Goal: Book appointment/travel/reservation

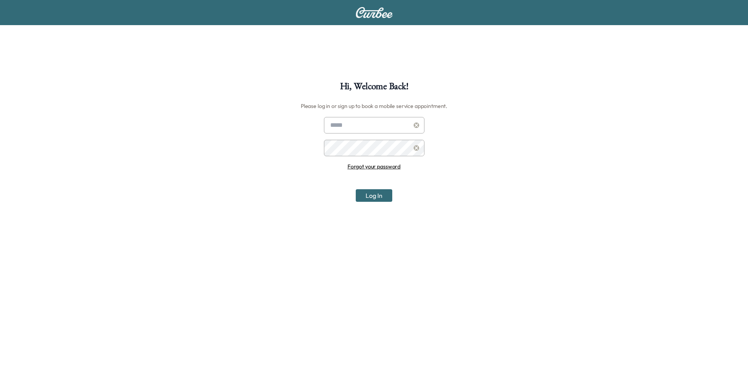
type input "**********"
click at [368, 194] on button "Log In" at bounding box center [374, 195] width 37 height 13
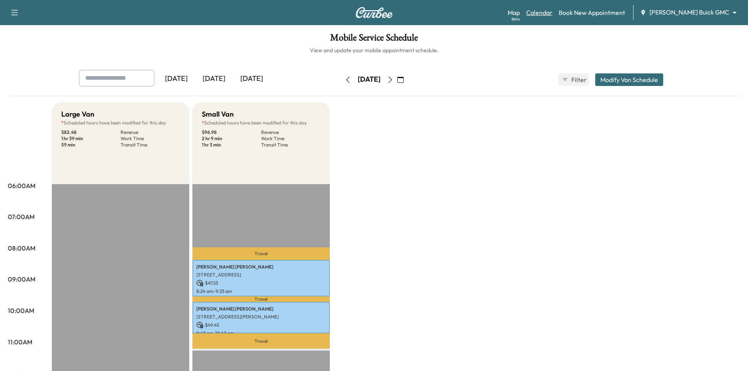
click at [552, 11] on link "Calendar" at bounding box center [539, 12] width 26 height 9
click at [605, 9] on link "Book New Appointment" at bounding box center [592, 12] width 66 height 9
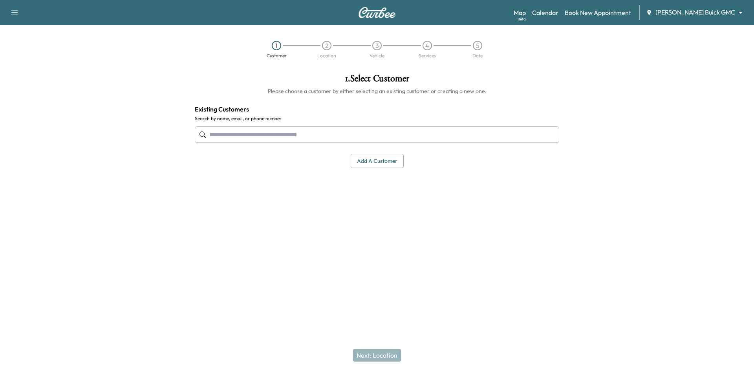
click at [252, 135] on input "text" at bounding box center [377, 134] width 364 height 16
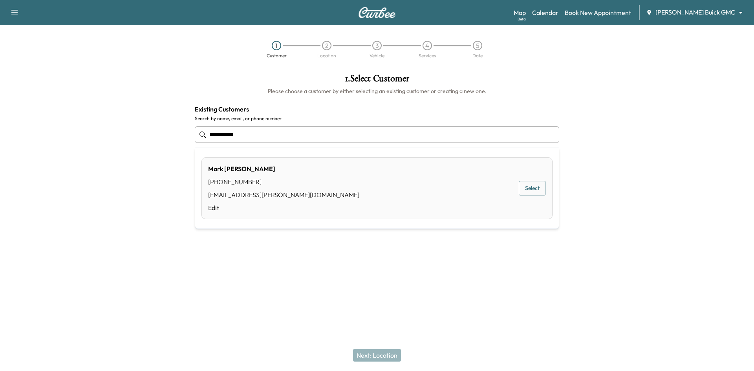
click at [530, 192] on button "Select" at bounding box center [532, 188] width 27 height 15
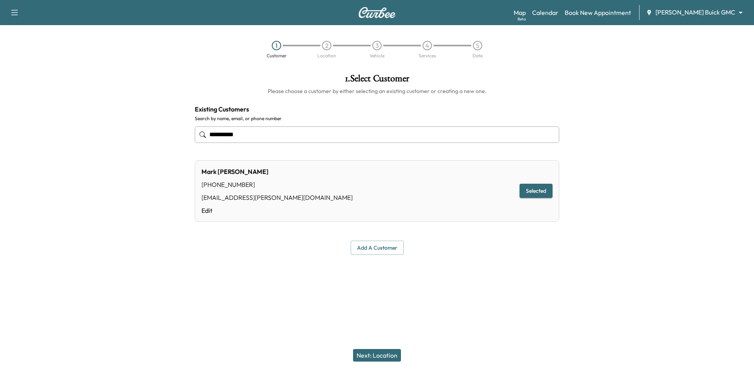
type input "**********"
click at [382, 359] on button "Next: Location" at bounding box center [377, 355] width 48 height 13
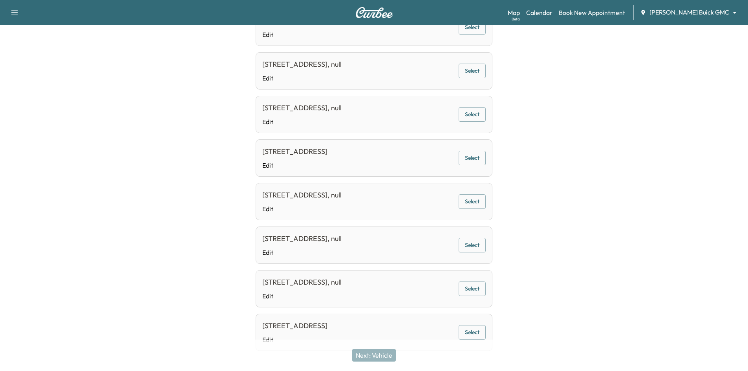
scroll to position [265, 0]
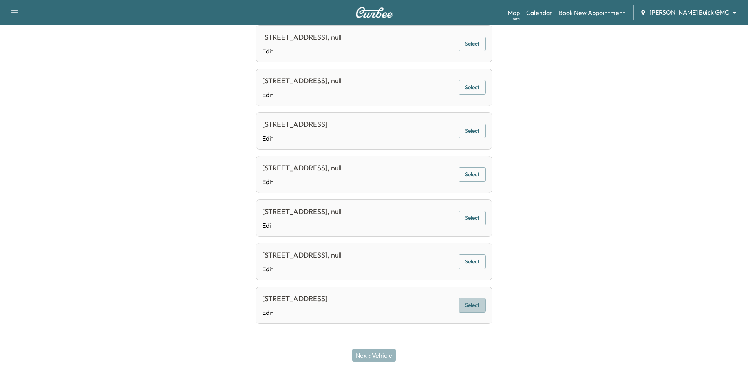
click at [470, 307] on button "Select" at bounding box center [472, 305] width 27 height 15
click at [376, 353] on button "Next: Vehicle" at bounding box center [374, 355] width 44 height 13
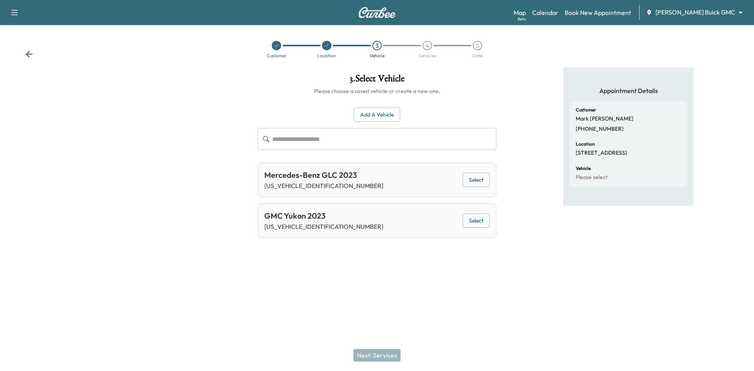
click at [490, 220] on div "GMC Yukon 2023 [US_VEHICLE_IDENTIFICATION_NUMBER] Select" at bounding box center [377, 220] width 239 height 35
click at [477, 221] on button "Select" at bounding box center [476, 221] width 27 height 15
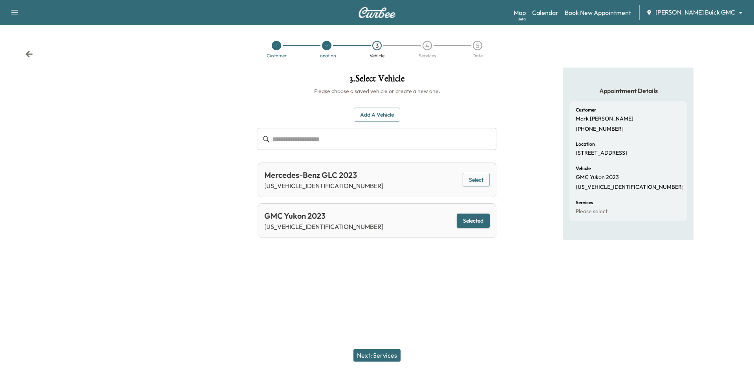
click at [373, 354] on button "Next: Services" at bounding box center [376, 355] width 47 height 13
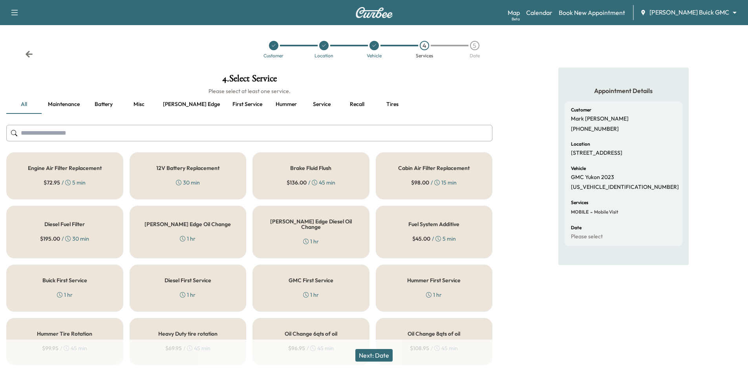
click at [339, 100] on button "Recall" at bounding box center [356, 104] width 35 height 19
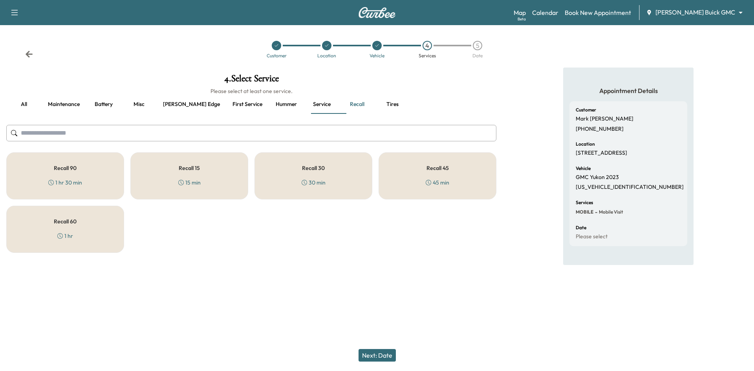
click at [104, 238] on div "Recall 60 1 hr" at bounding box center [65, 229] width 118 height 47
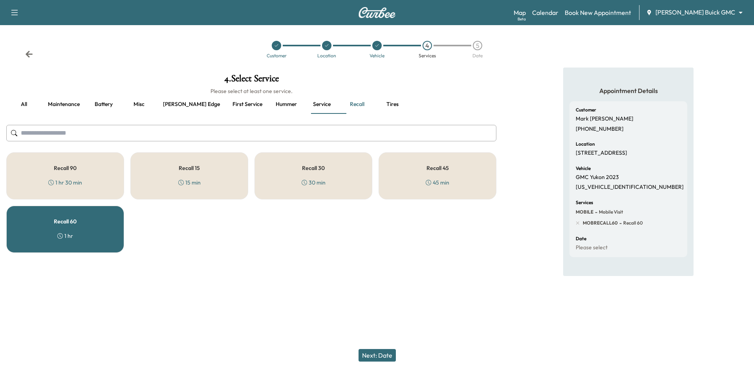
drag, startPoint x: 383, startPoint y: 355, endPoint x: 378, endPoint y: 353, distance: 5.5
click at [382, 355] on button "Next: Date" at bounding box center [377, 355] width 37 height 13
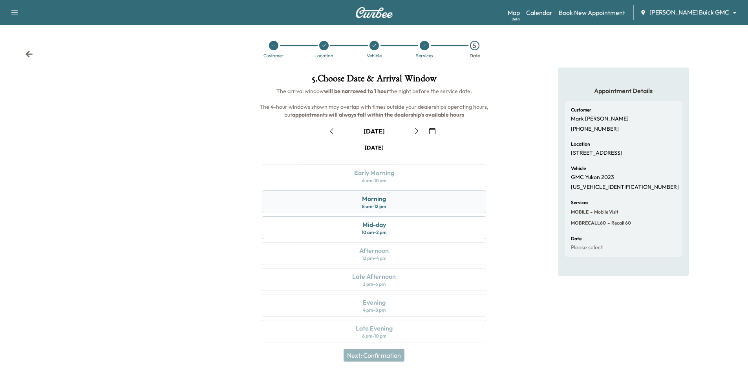
click at [384, 199] on div "Morning" at bounding box center [374, 198] width 24 height 9
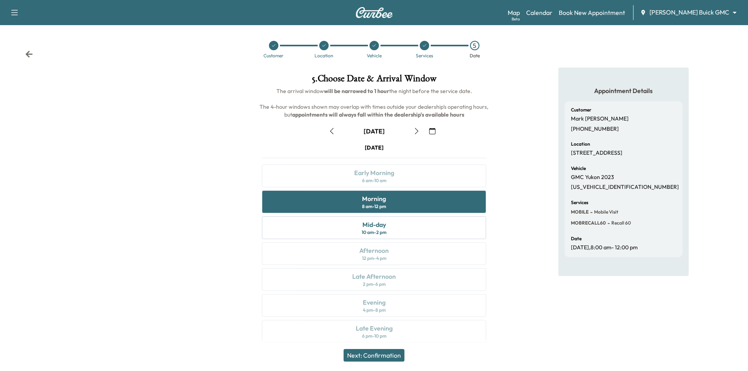
click at [371, 359] on button "Next: Confirmation" at bounding box center [374, 355] width 61 height 13
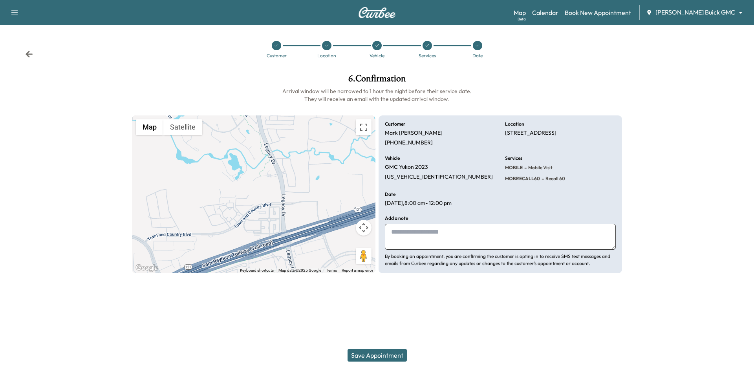
click at [368, 351] on button "Save Appointment" at bounding box center [377, 355] width 59 height 13
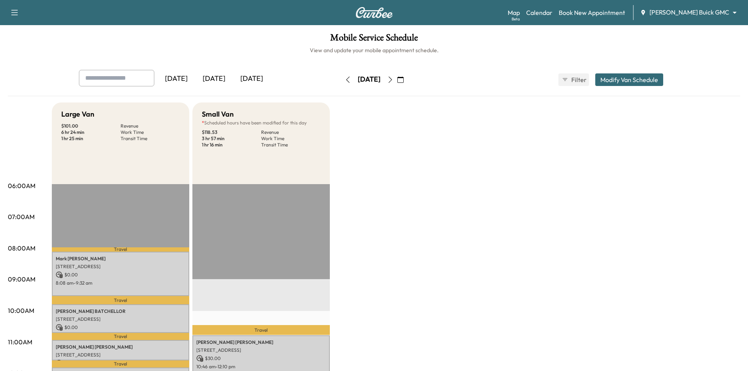
click at [617, 87] on div "[DATE] [DATE] [DATE] [DATE] August 2025 S M T W T F S 27 28 29 30 31 1 2 3 4 5 …" at bounding box center [374, 80] width 603 height 20
click at [617, 81] on button "Modify Van Schedule" at bounding box center [629, 79] width 68 height 13
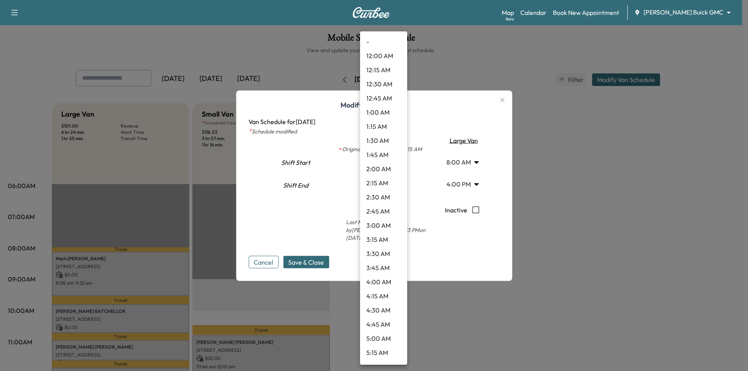
click at [386, 163] on body "Support Log Out Map Beta Calendar Book New Appointment [PERSON_NAME] Buick GMC …" at bounding box center [374, 185] width 748 height 371
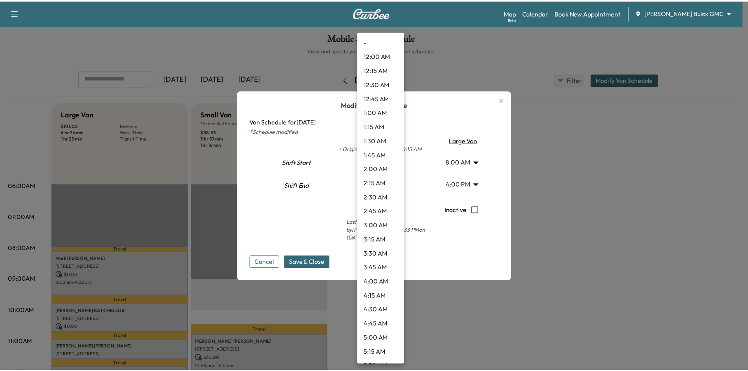
scroll to position [367, 0]
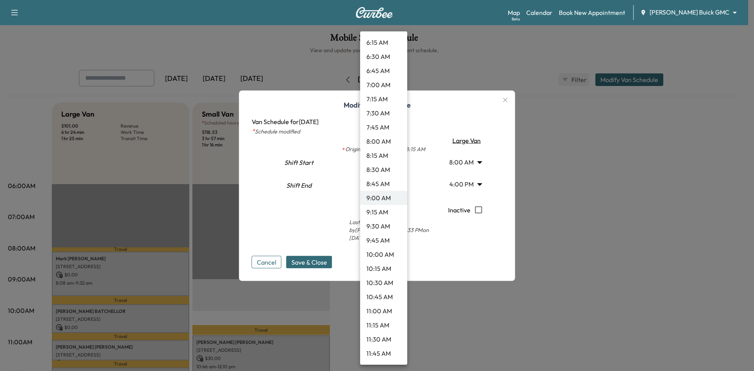
click at [386, 241] on li "9:45 AM" at bounding box center [383, 240] width 47 height 14
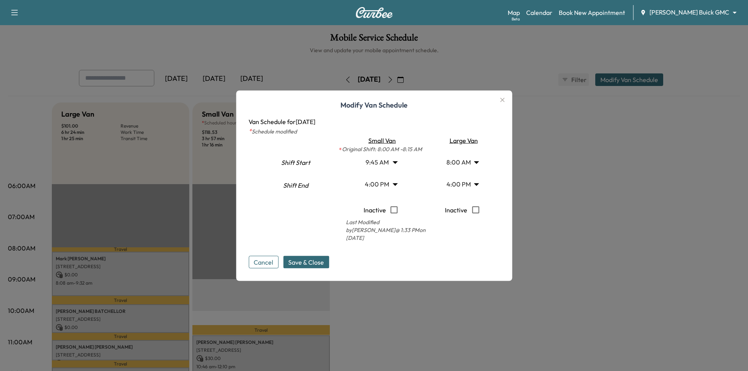
click at [328, 260] on button "Save & Close" at bounding box center [306, 262] width 46 height 13
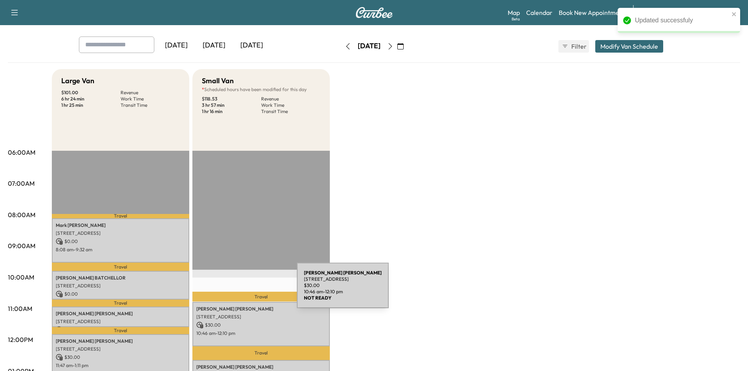
scroll to position [79, 0]
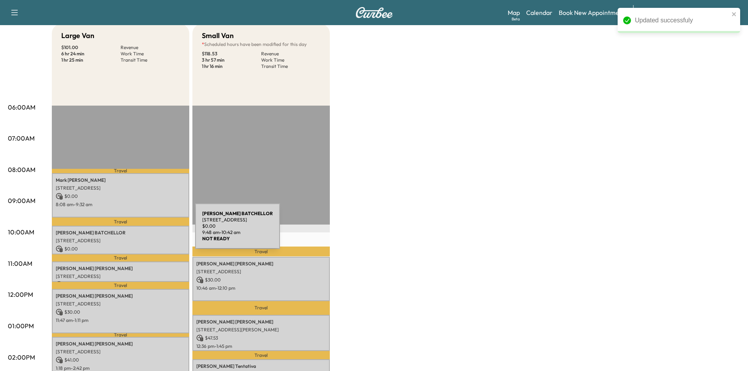
click at [134, 231] on p "[PERSON_NAME]" at bounding box center [121, 233] width 130 height 6
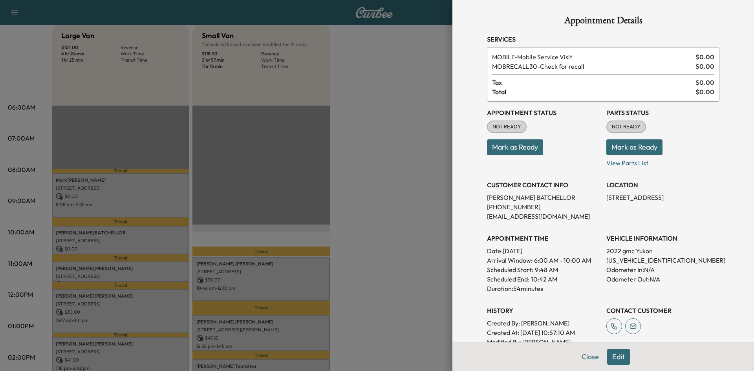
click at [394, 234] on div at bounding box center [377, 185] width 754 height 371
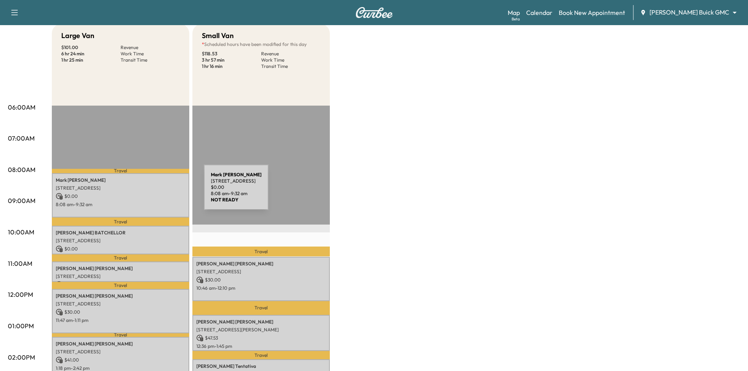
click at [145, 193] on p "$ 0.00" at bounding box center [121, 196] width 130 height 7
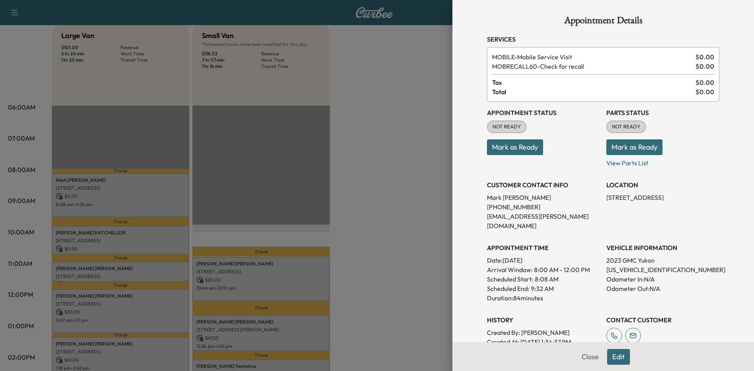
click at [152, 239] on div at bounding box center [377, 185] width 754 height 371
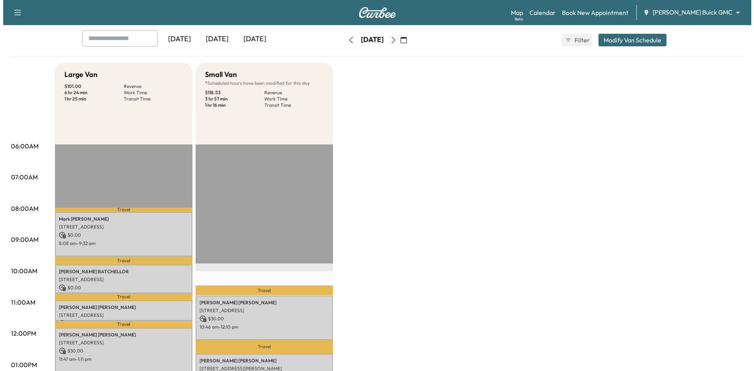
scroll to position [0, 0]
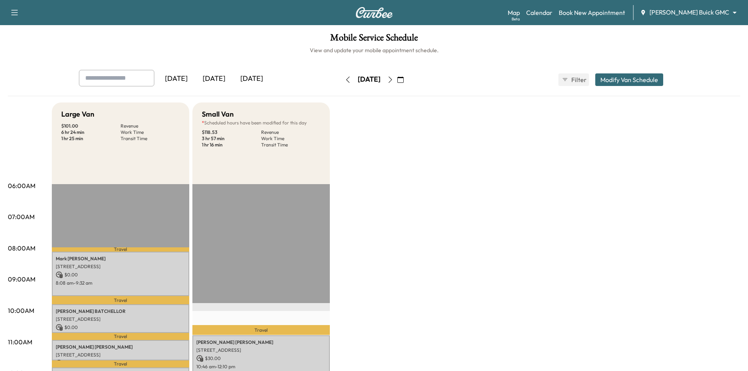
click at [632, 78] on button "Modify Van Schedule" at bounding box center [629, 79] width 68 height 13
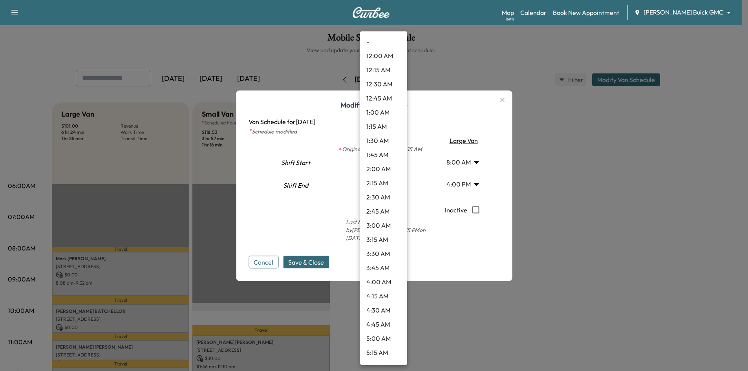
click at [371, 168] on body "Support Log Out Map Beta Calendar Book New Appointment [PERSON_NAME] Buick GMC …" at bounding box center [374, 185] width 748 height 371
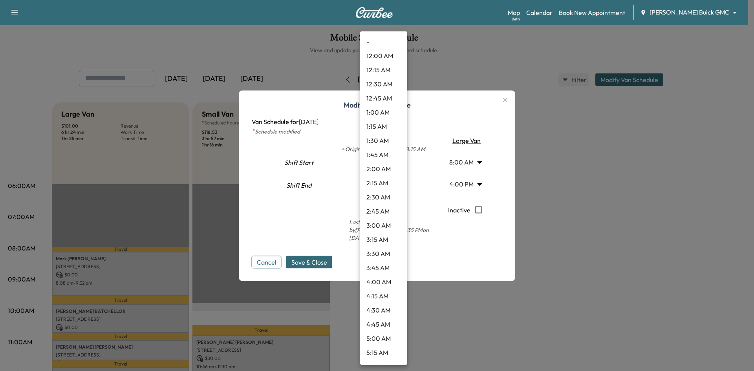
scroll to position [409, 0]
click at [384, 167] on li "9:15 AM" at bounding box center [383, 170] width 47 height 14
type input "****"
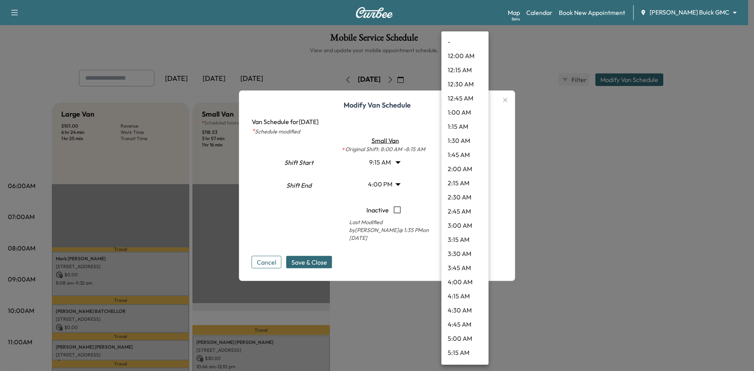
click at [467, 167] on body "Support Log Out Map Beta Calendar Book New Appointment [PERSON_NAME] Buick GMC …" at bounding box center [377, 185] width 754 height 371
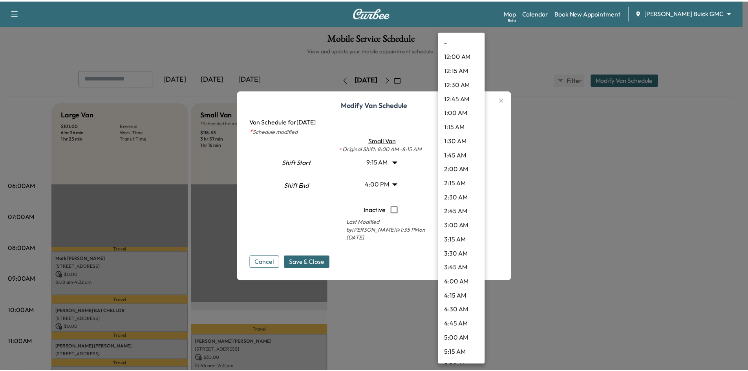
scroll to position [310, 0]
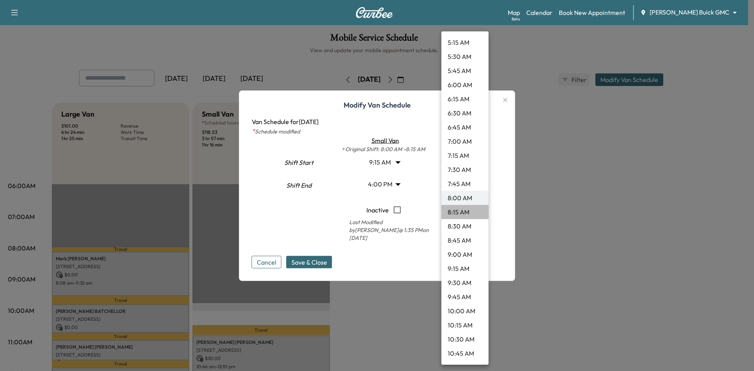
click at [467, 216] on li "8:15 AM" at bounding box center [464, 212] width 47 height 14
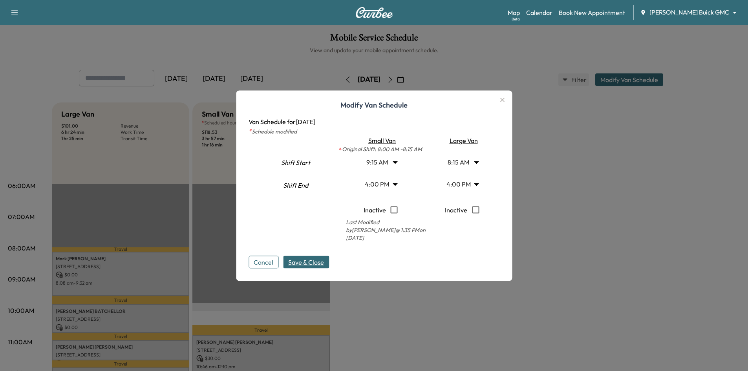
click at [316, 263] on button "Save & Close" at bounding box center [306, 262] width 46 height 13
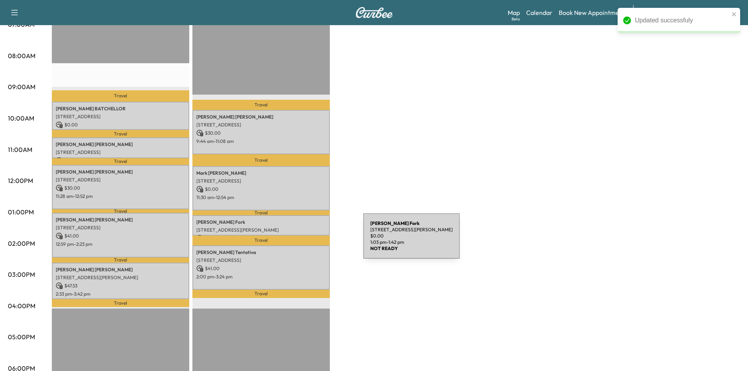
scroll to position [196, 0]
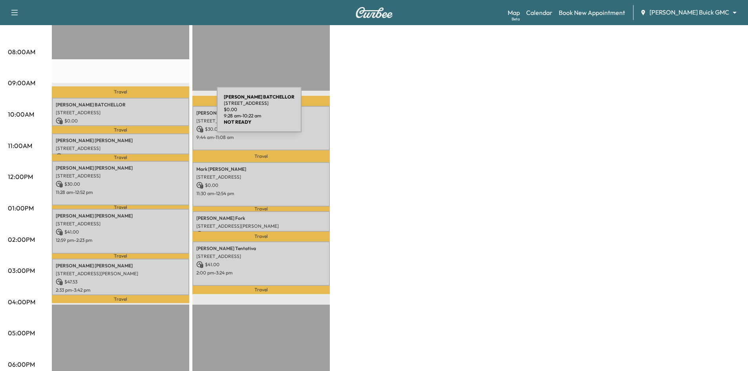
click at [158, 114] on p "[STREET_ADDRESS]" at bounding box center [121, 113] width 130 height 6
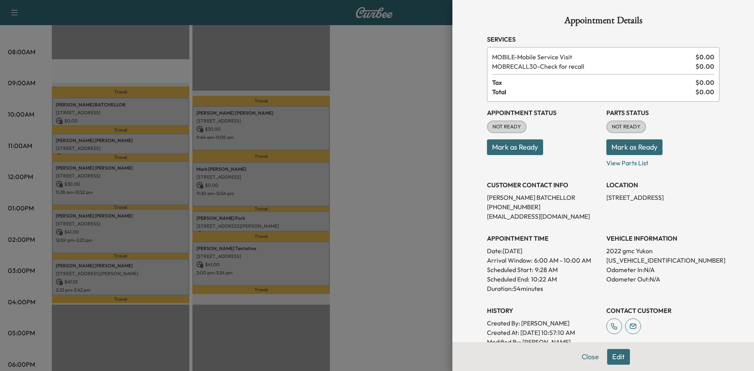
click at [388, 107] on div at bounding box center [377, 185] width 754 height 371
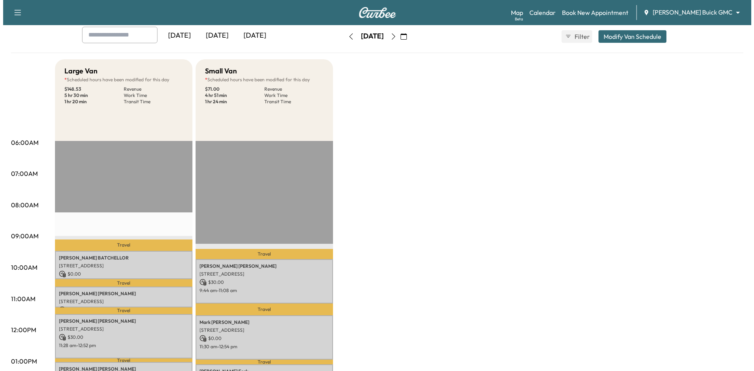
scroll to position [39, 0]
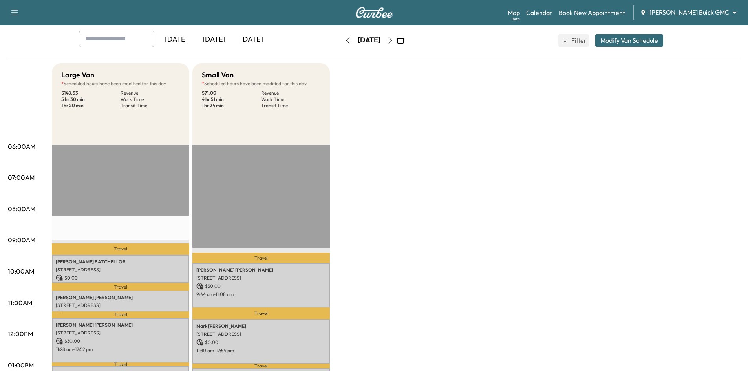
click at [616, 40] on button "Modify Van Schedule" at bounding box center [629, 40] width 68 height 13
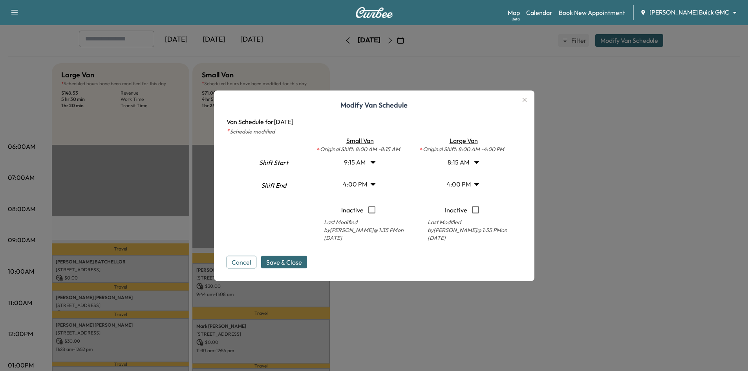
click at [454, 163] on body "Support Log Out Map Beta Calendar Book New Appointment [PERSON_NAME] Buick GMC …" at bounding box center [374, 146] width 748 height 371
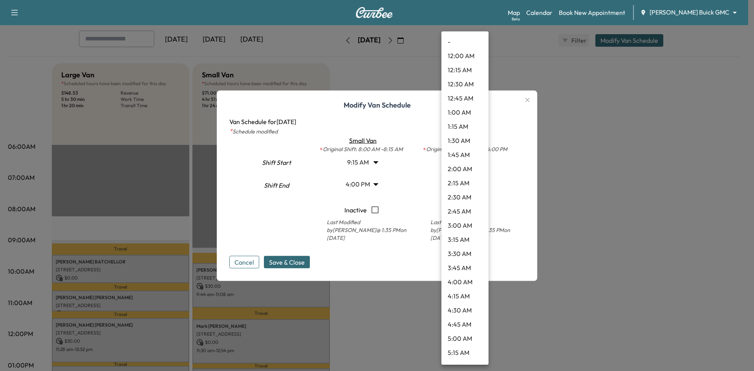
scroll to position [324, 0]
drag, startPoint x: 466, startPoint y: 183, endPoint x: 445, endPoint y: 177, distance: 21.5
click at [465, 183] on li "8:00 AM" at bounding box center [464, 184] width 47 height 14
type input "*"
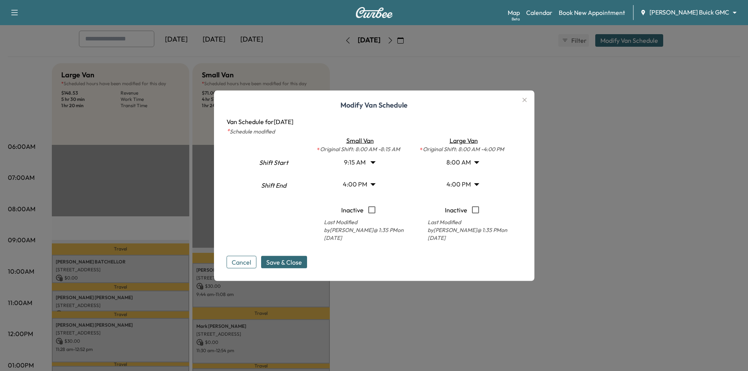
click at [374, 166] on body "Support Log Out Map Beta Calendar Book New Appointment [PERSON_NAME] Buick GMC …" at bounding box center [374, 146] width 748 height 371
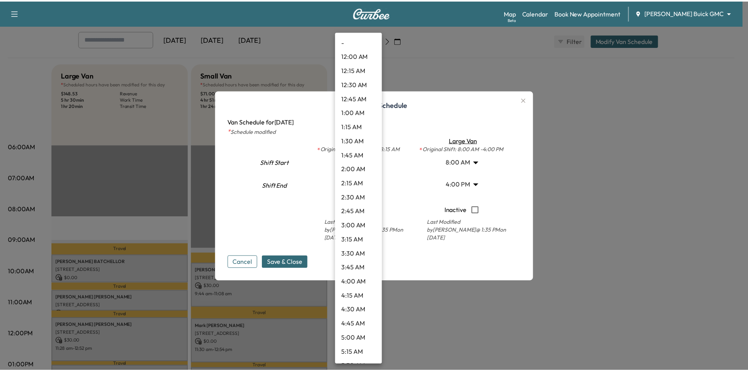
scroll to position [381, 0]
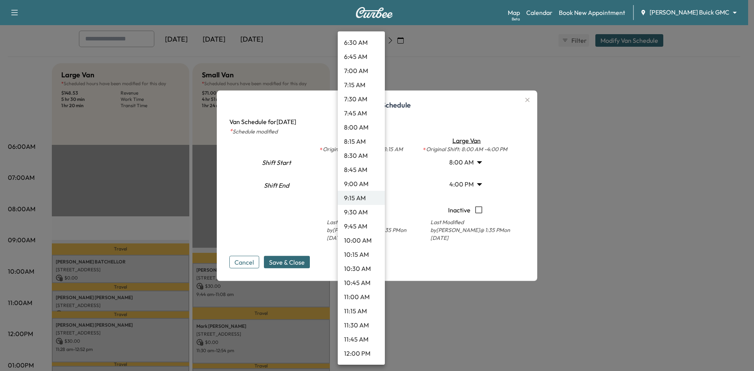
click at [409, 173] on div at bounding box center [377, 185] width 754 height 371
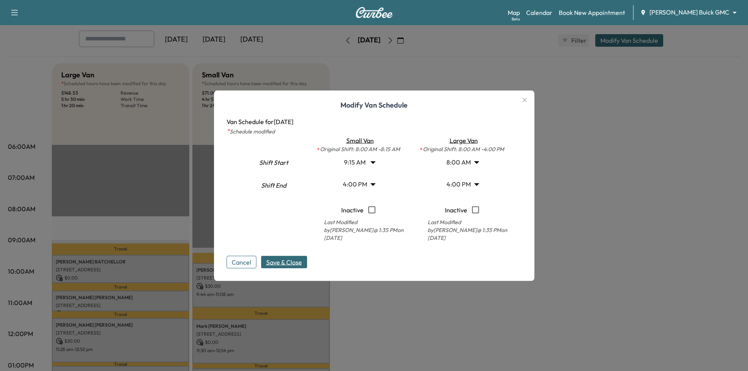
click at [291, 260] on span "Save & Close" at bounding box center [284, 261] width 36 height 9
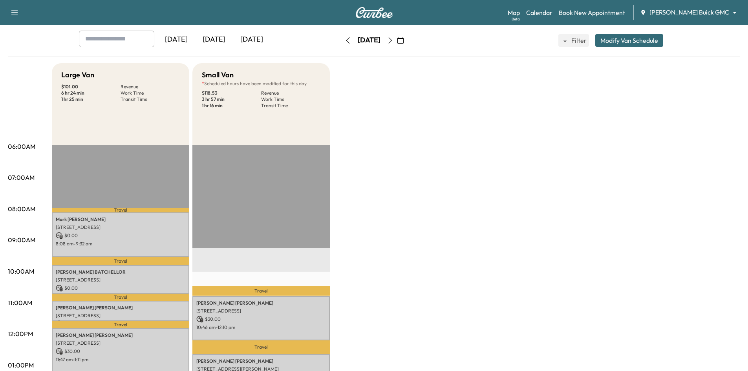
click at [210, 37] on div "[DATE]" at bounding box center [214, 40] width 38 height 18
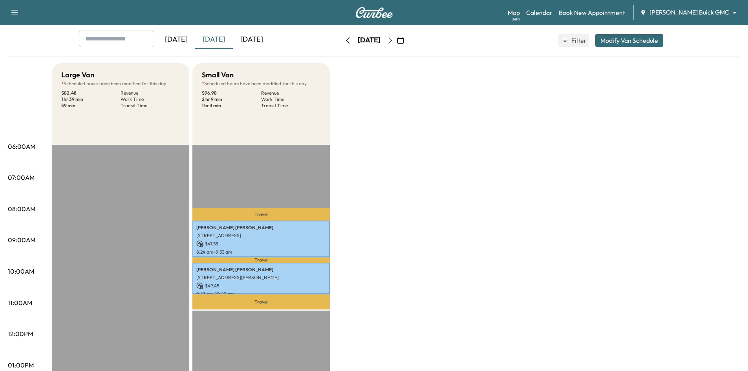
click at [254, 37] on div "[DATE]" at bounding box center [252, 40] width 38 height 18
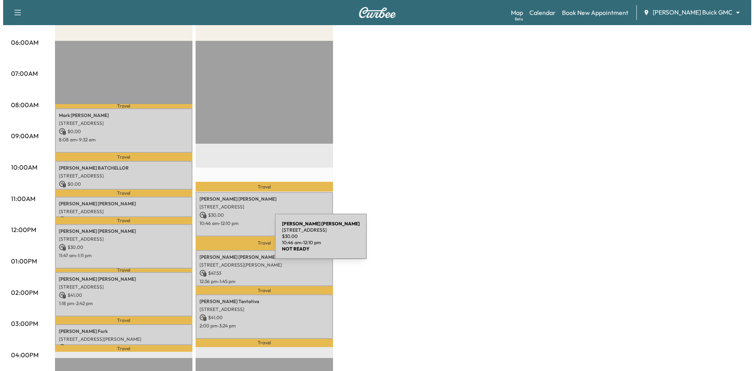
scroll to position [157, 0]
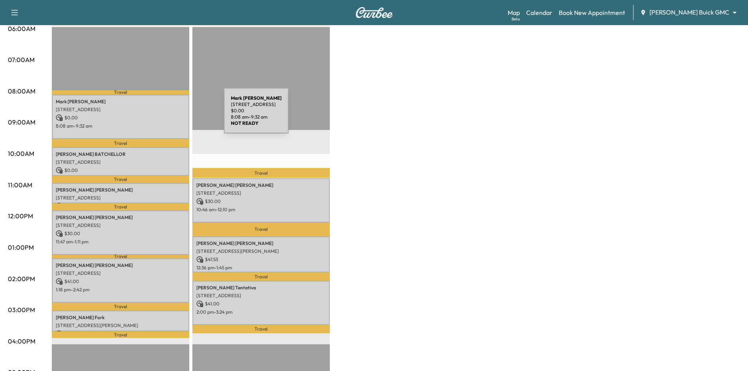
click at [165, 115] on p "$ 0.00" at bounding box center [121, 117] width 130 height 7
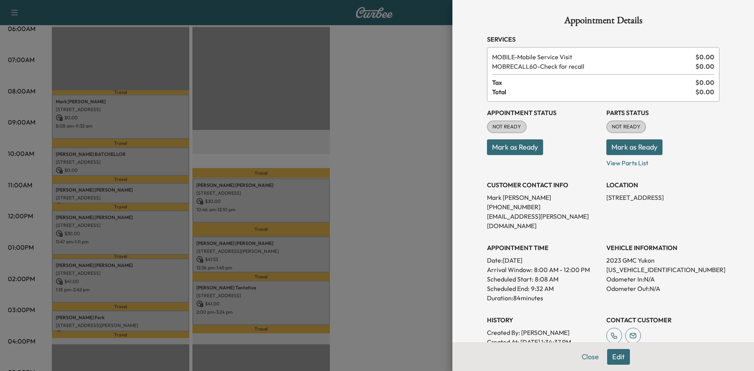
click at [134, 190] on div at bounding box center [377, 185] width 754 height 371
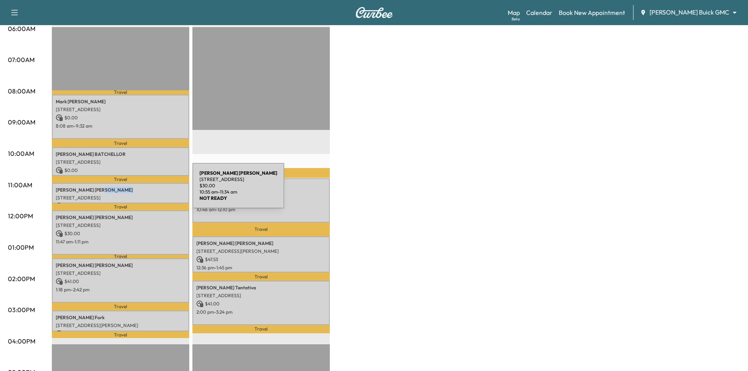
click at [134, 190] on p "[PERSON_NAME]" at bounding box center [121, 190] width 130 height 6
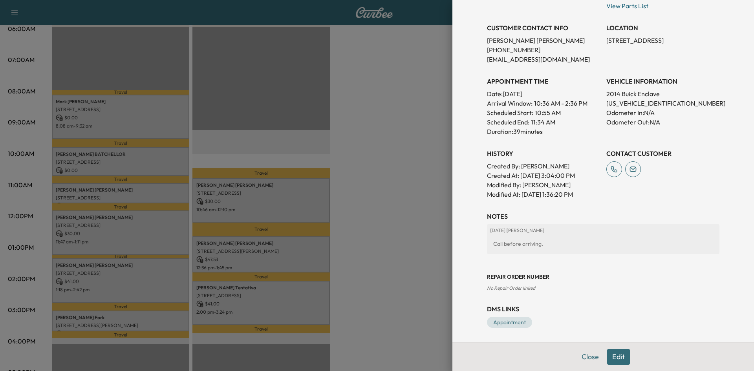
click at [179, 229] on div at bounding box center [377, 185] width 754 height 371
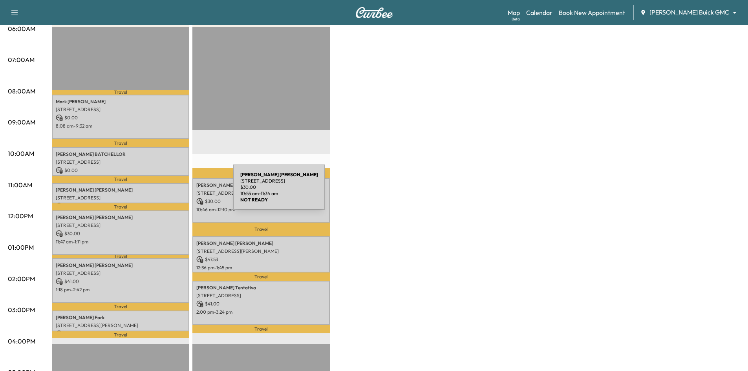
click at [174, 192] on div "[PERSON_NAME] [STREET_ADDRESS] $ 30.00 10:55 am - 11:34 am" at bounding box center [120, 193] width 137 height 20
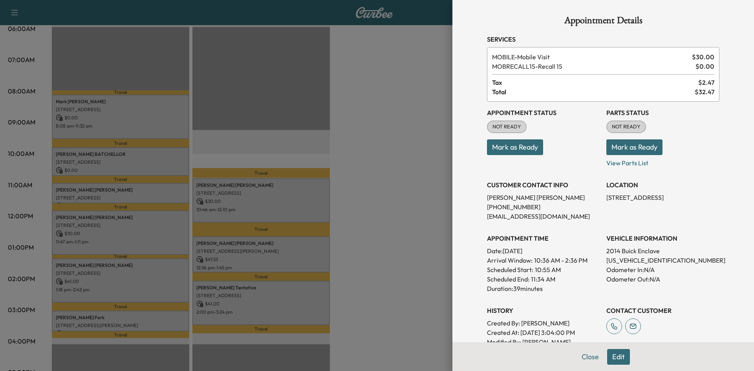
click at [168, 224] on div at bounding box center [377, 185] width 754 height 371
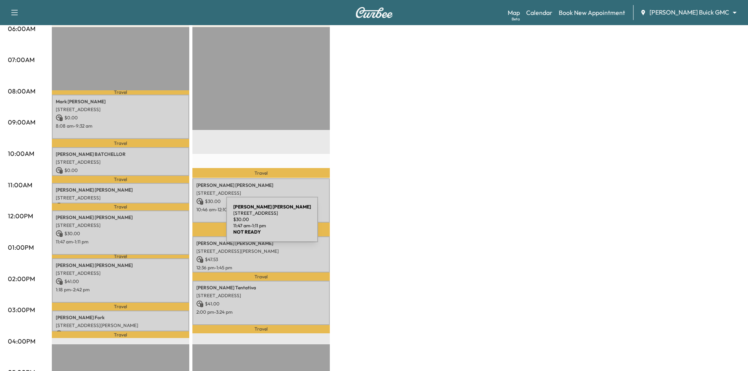
click at [168, 225] on p "[STREET_ADDRESS]" at bounding box center [121, 225] width 130 height 6
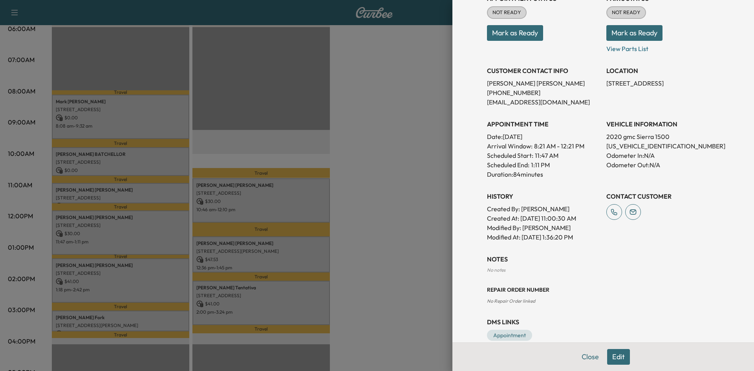
scroll to position [118, 0]
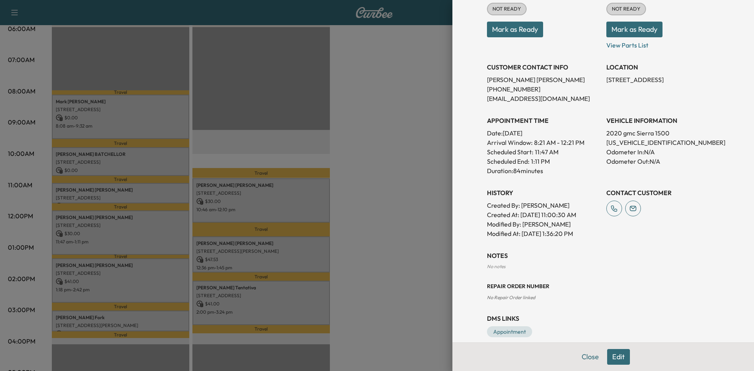
click at [157, 285] on div at bounding box center [377, 185] width 754 height 371
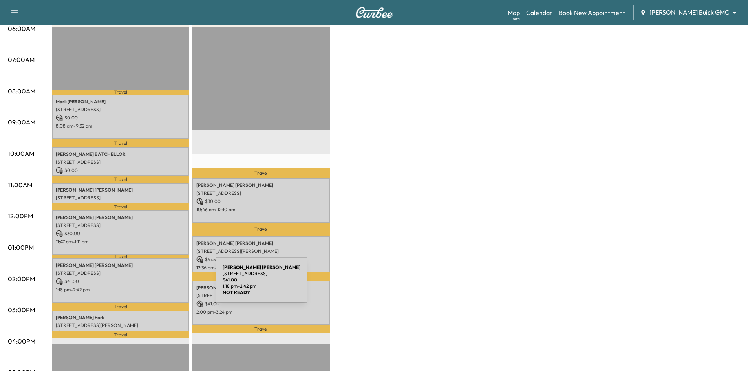
click at [157, 287] on p "1:18 pm - 2:42 pm" at bounding box center [121, 290] width 130 height 6
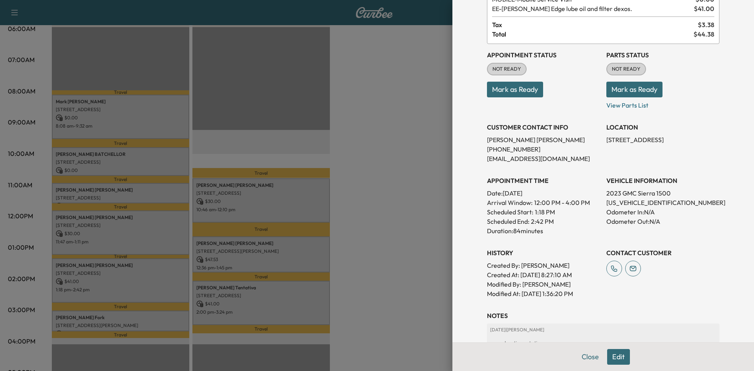
scroll to position [0, 0]
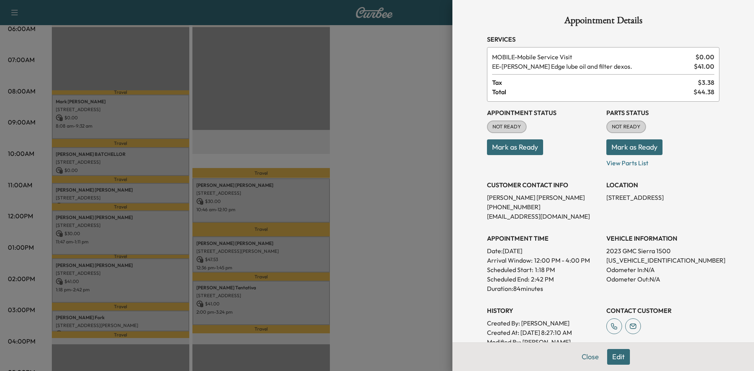
click at [140, 321] on div at bounding box center [377, 185] width 754 height 371
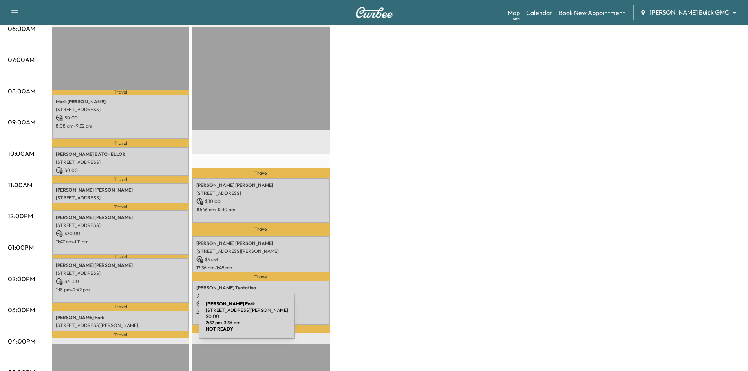
click at [140, 322] on p "[STREET_ADDRESS][PERSON_NAME]" at bounding box center [121, 325] width 130 height 6
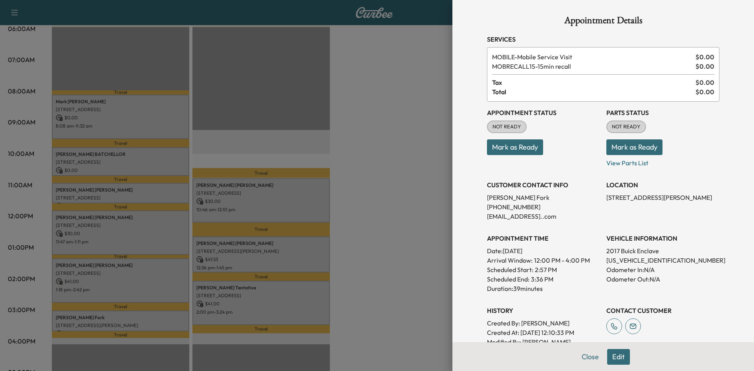
click at [288, 201] on div at bounding box center [377, 185] width 754 height 371
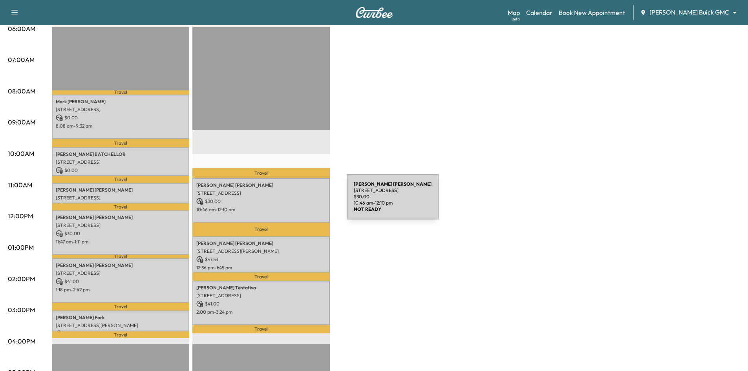
click at [288, 201] on p "$ 30.00" at bounding box center [261, 201] width 130 height 7
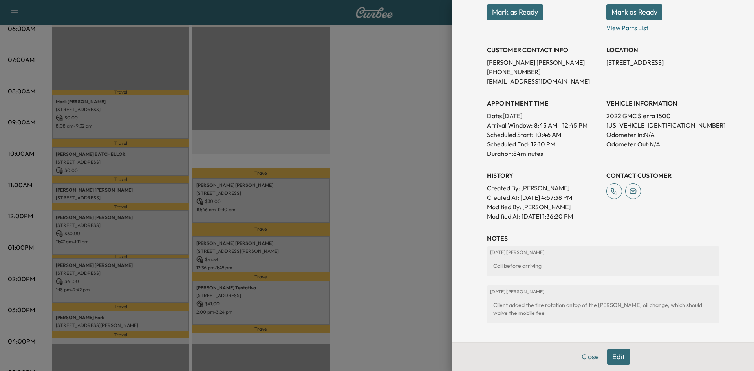
scroll to position [157, 0]
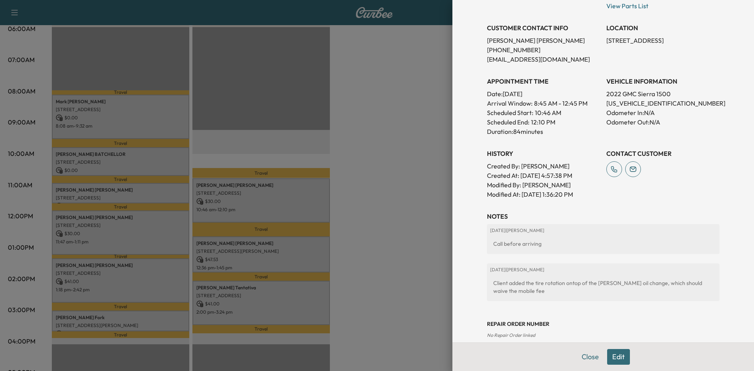
click at [302, 207] on div at bounding box center [377, 185] width 754 height 371
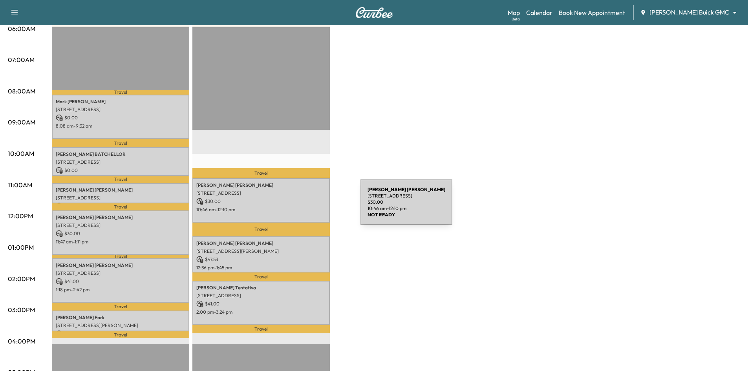
click at [302, 207] on p "10:46 am - 12:10 pm" at bounding box center [261, 210] width 130 height 6
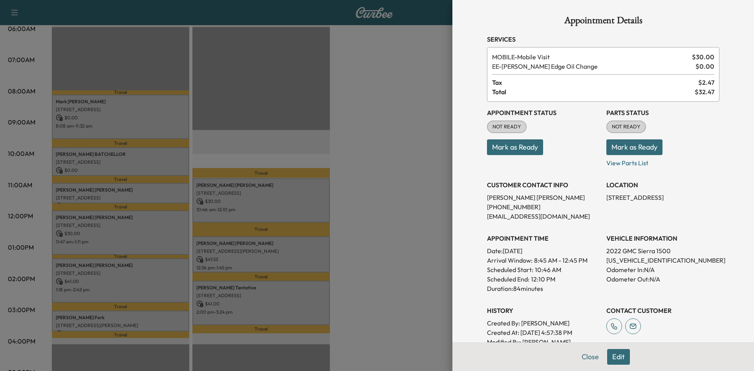
scroll to position [79, 0]
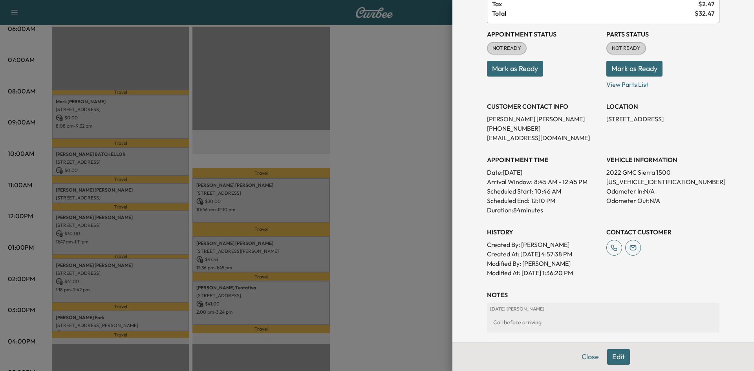
click at [296, 259] on div at bounding box center [377, 185] width 754 height 371
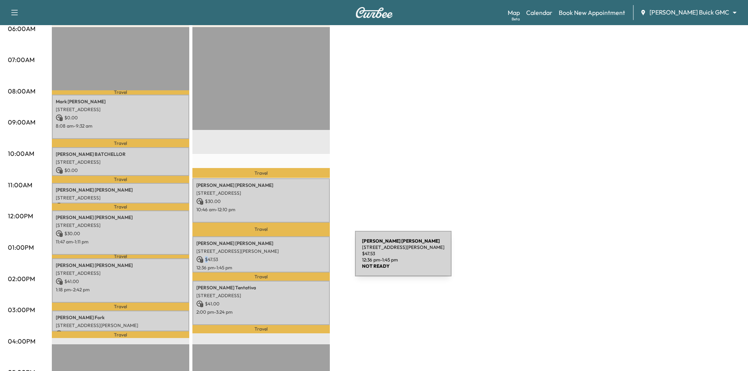
click at [296, 258] on p "$ 47.53" at bounding box center [261, 259] width 130 height 7
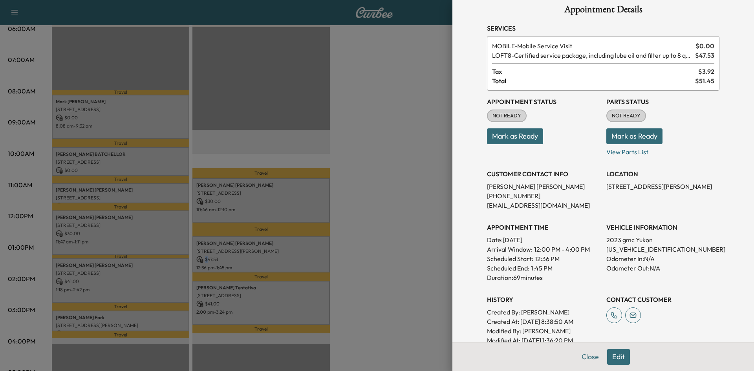
scroll to position [1, 0]
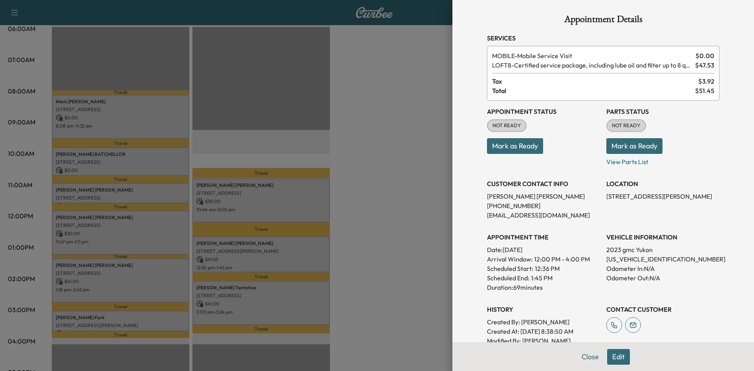
click at [309, 305] on div at bounding box center [377, 185] width 754 height 371
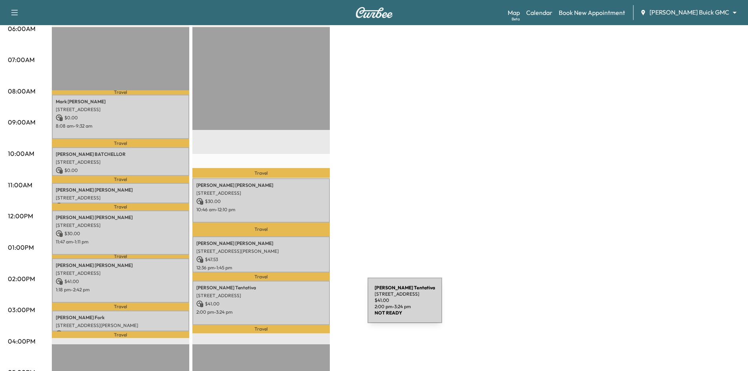
click at [309, 305] on div "[PERSON_NAME] [STREET_ADDRESS] $ 41.00 2:00 pm - 3:24 pm" at bounding box center [260, 303] width 137 height 44
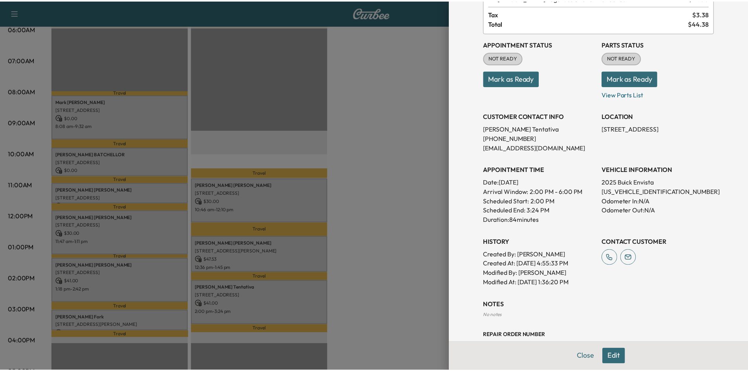
scroll to position [0, 0]
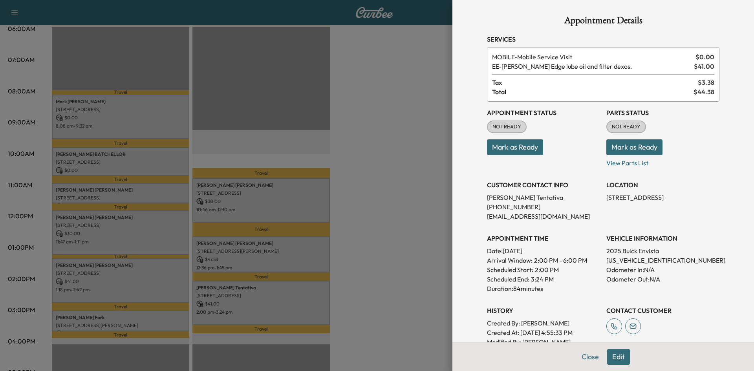
drag, startPoint x: 586, startPoint y: 356, endPoint x: 544, endPoint y: 300, distance: 70.1
click at [584, 355] on button "Close" at bounding box center [589, 357] width 27 height 16
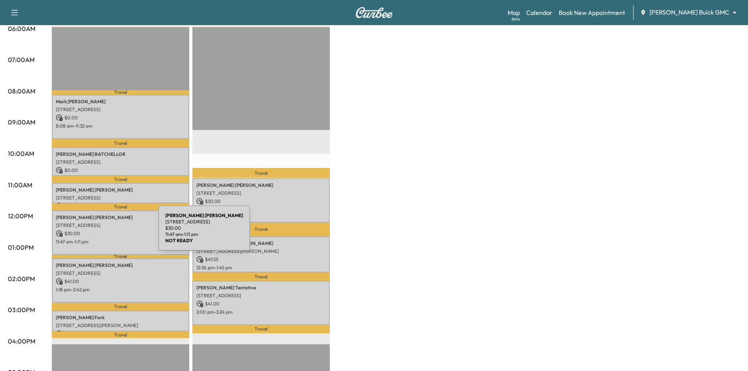
click at [99, 232] on p "$ 30.00" at bounding box center [121, 233] width 130 height 7
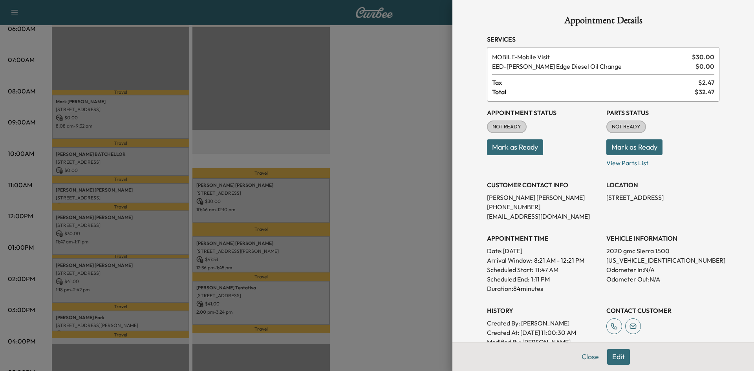
click at [619, 259] on p "[US_VEHICLE_IDENTIFICATION_NUMBER]" at bounding box center [662, 260] width 113 height 9
copy p "[US_VEHICLE_IDENTIFICATION_NUMBER]"
drag, startPoint x: 398, startPoint y: 96, endPoint x: 403, endPoint y: 97, distance: 4.7
click at [402, 96] on div at bounding box center [377, 185] width 754 height 371
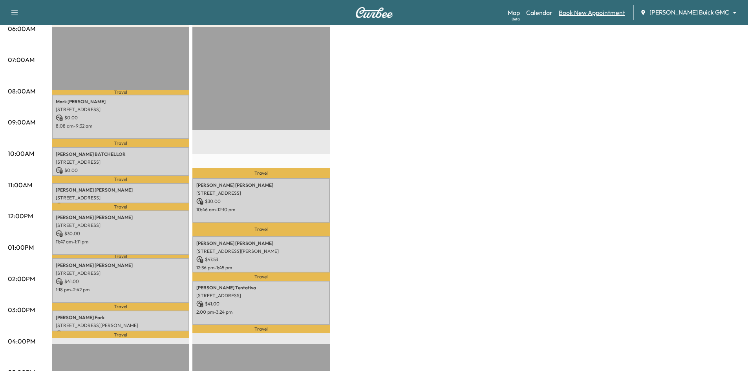
click at [596, 11] on link "Book New Appointment" at bounding box center [592, 12] width 66 height 9
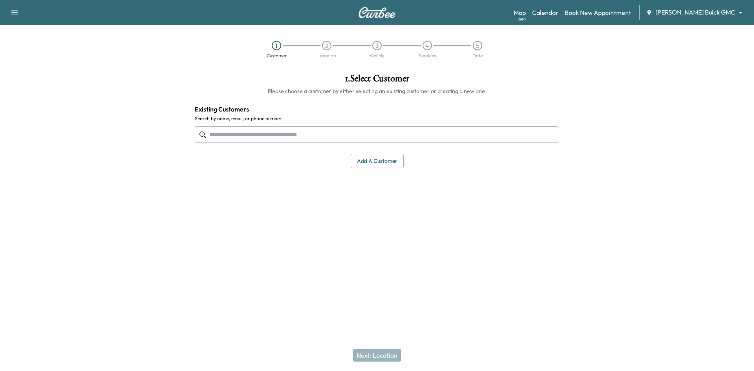
click at [370, 133] on input "text" at bounding box center [377, 134] width 364 height 16
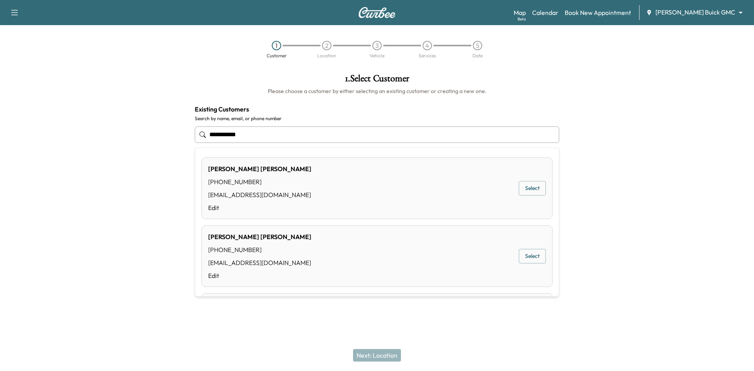
type input "**********"
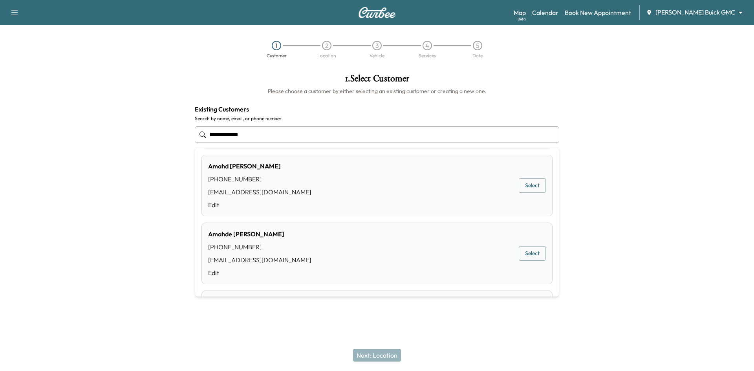
scroll to position [79, 0]
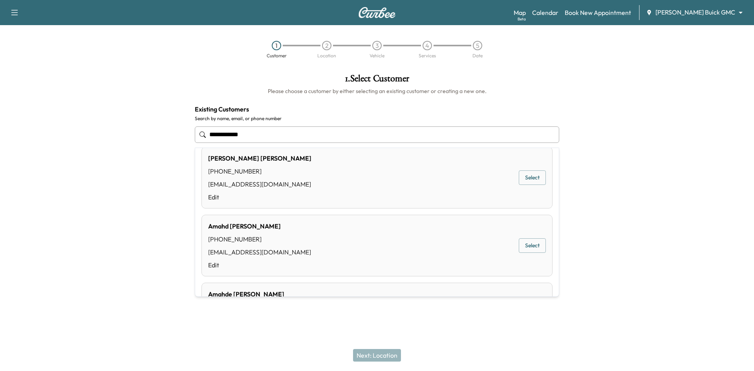
drag, startPoint x: 287, startPoint y: 134, endPoint x: 170, endPoint y: 133, distance: 117.4
click at [170, 133] on div "**********" at bounding box center [377, 161] width 754 height 186
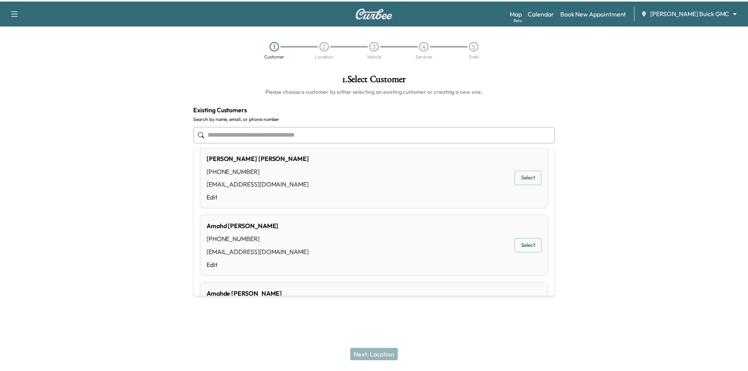
scroll to position [0, 0]
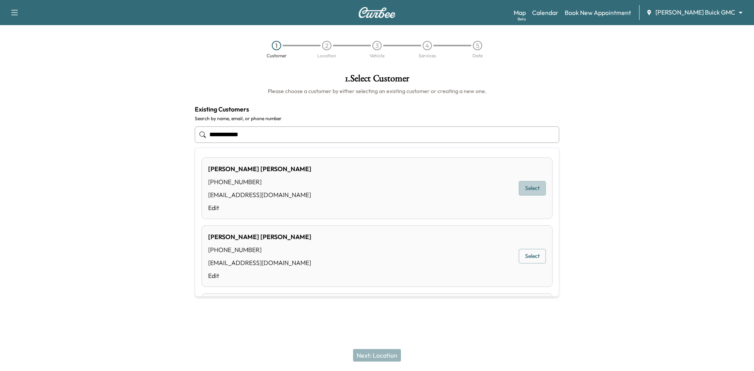
click at [522, 187] on button "Select" at bounding box center [532, 188] width 27 height 15
type input "**********"
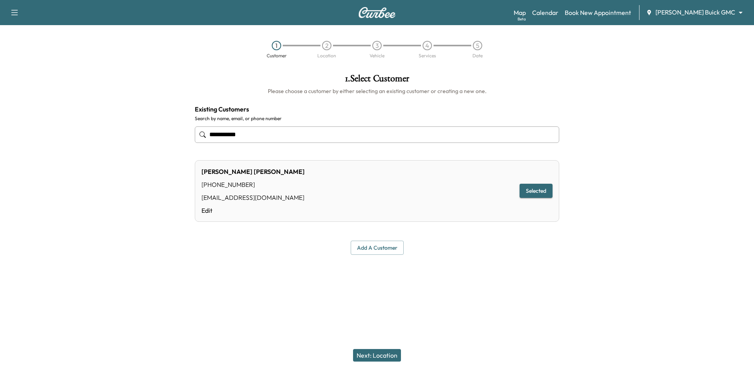
click at [534, 195] on button "Selected" at bounding box center [536, 191] width 33 height 15
click at [208, 211] on link "Edit" at bounding box center [252, 210] width 103 height 9
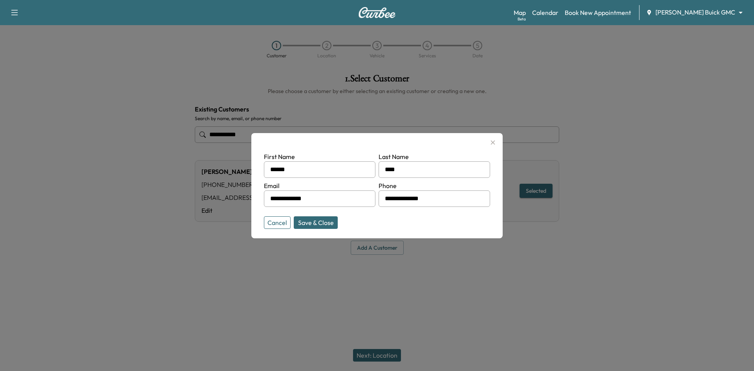
drag, startPoint x: 341, startPoint y: 200, endPoint x: 240, endPoint y: 202, distance: 101.3
click at [240, 201] on div "**********" at bounding box center [377, 185] width 754 height 371
paste input "**********"
type input "**********"
click at [332, 223] on button "Save & Close" at bounding box center [316, 222] width 44 height 13
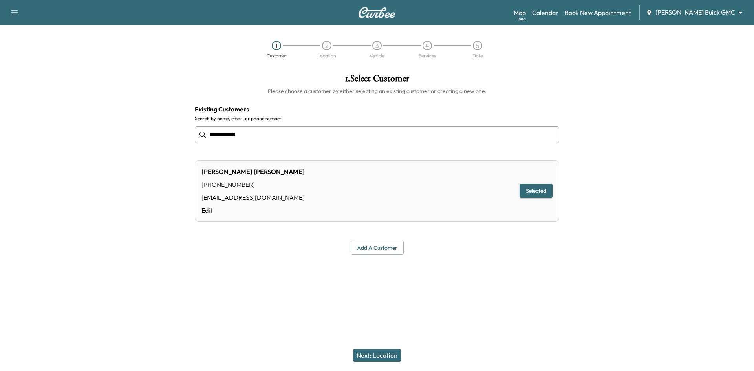
click at [391, 355] on button "Next: Location" at bounding box center [377, 355] width 48 height 13
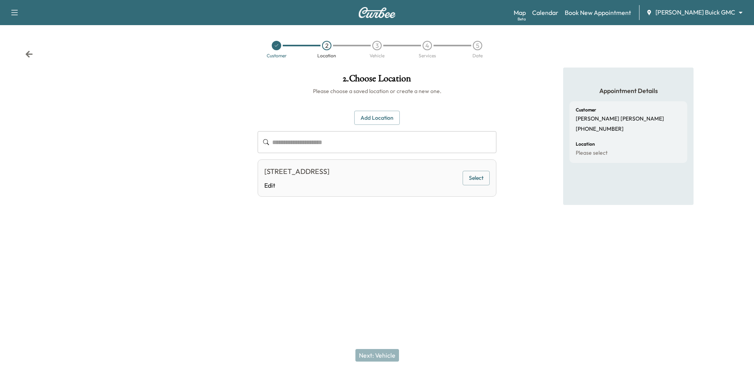
click at [466, 177] on button "Select" at bounding box center [476, 178] width 27 height 15
click at [389, 356] on button "Next: Vehicle" at bounding box center [377, 355] width 44 height 13
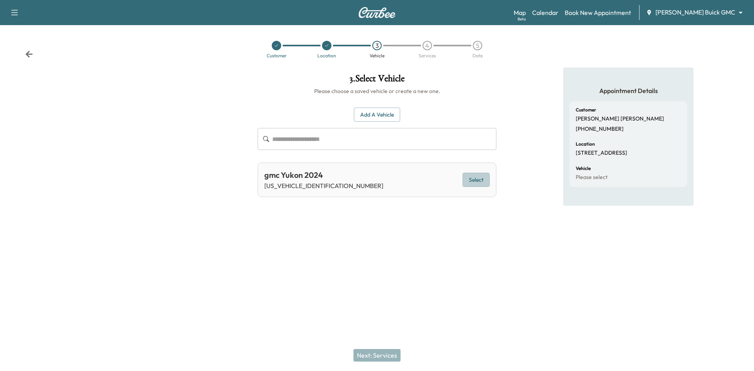
click at [474, 182] on button "Select" at bounding box center [476, 180] width 27 height 15
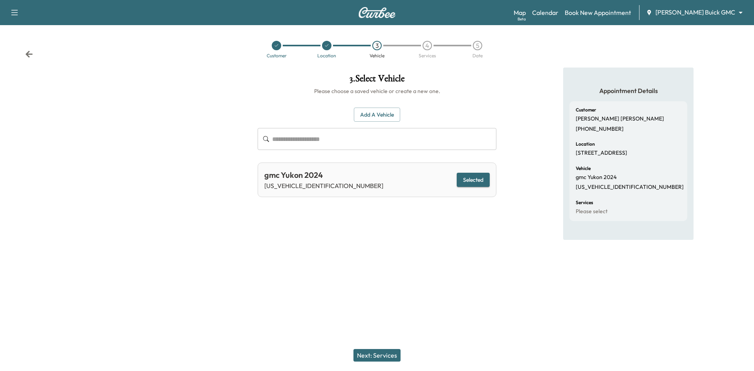
click at [382, 354] on button "Next: Services" at bounding box center [376, 355] width 47 height 13
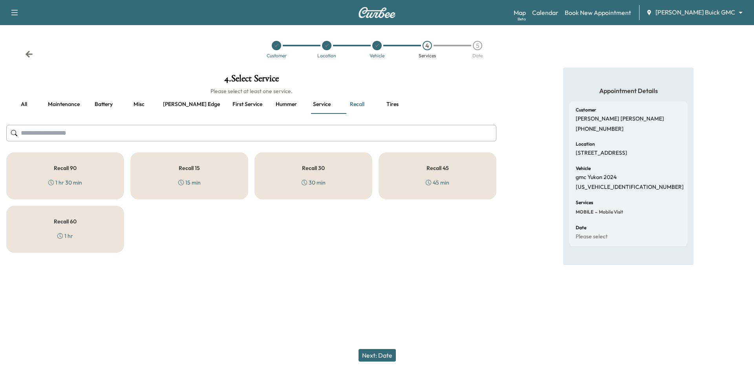
click at [64, 245] on div "Recall 60 1 hr" at bounding box center [65, 229] width 118 height 47
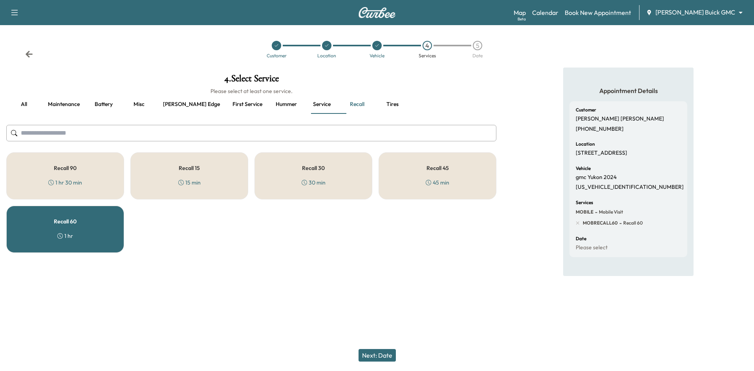
click at [376, 353] on button "Next: Date" at bounding box center [377, 355] width 37 height 13
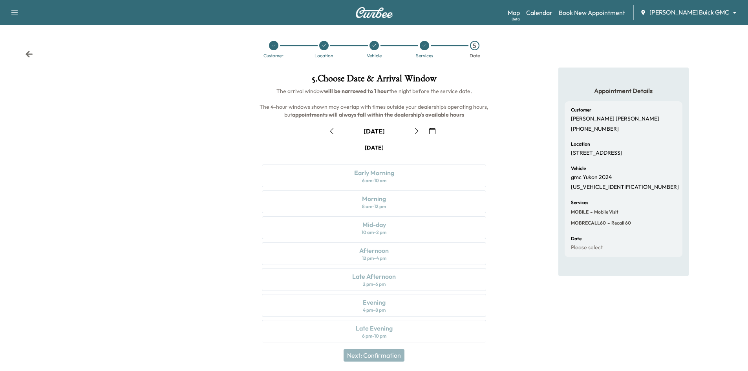
click at [430, 132] on icon "button" at bounding box center [432, 131] width 6 height 6
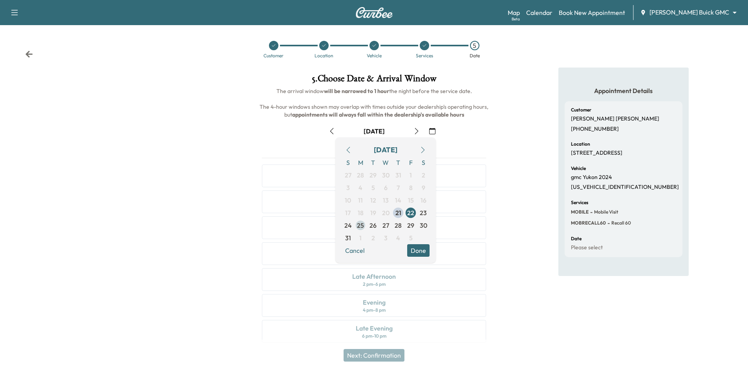
click at [364, 225] on span "25" at bounding box center [360, 225] width 7 height 9
click at [461, 128] on div "[DATE]" at bounding box center [374, 131] width 237 height 13
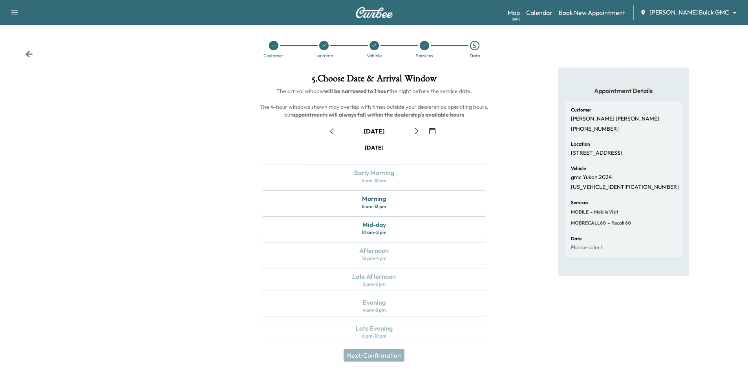
click at [272, 47] on icon at bounding box center [273, 45] width 5 height 5
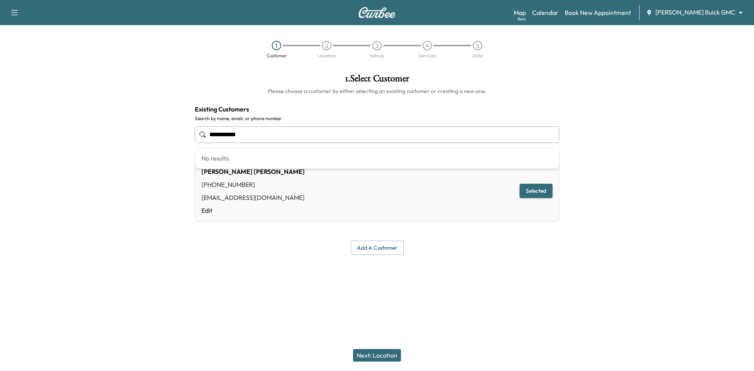
drag, startPoint x: 254, startPoint y: 134, endPoint x: 148, endPoint y: 138, distance: 106.5
click at [148, 138] on div "**********" at bounding box center [377, 165] width 754 height 194
type input "**********"
drag, startPoint x: 540, startPoint y: 194, endPoint x: 485, endPoint y: 174, distance: 58.4
click at [539, 194] on button "Selected" at bounding box center [536, 191] width 33 height 15
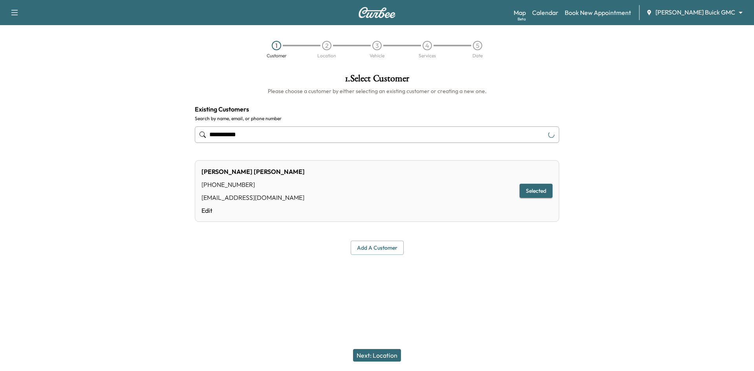
click at [328, 46] on div "2" at bounding box center [326, 45] width 9 height 9
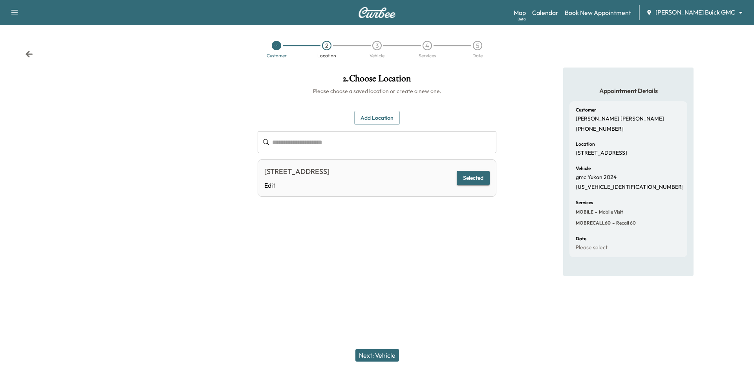
click at [429, 47] on div "4" at bounding box center [427, 45] width 9 height 9
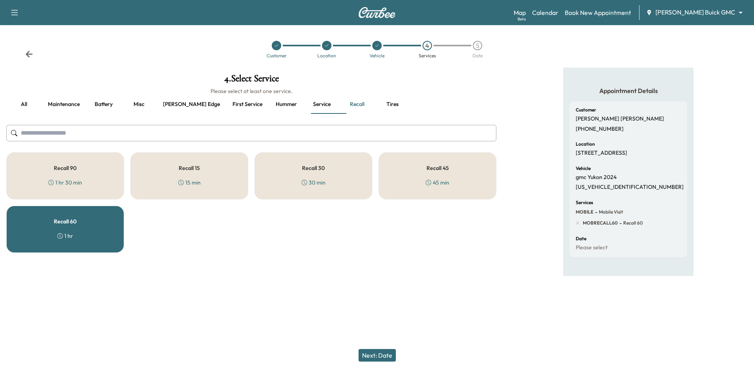
drag, startPoint x: 316, startPoint y: 174, endPoint x: 304, endPoint y: 181, distance: 15.0
click at [315, 176] on div "Recall 30 30 min" at bounding box center [313, 175] width 118 height 47
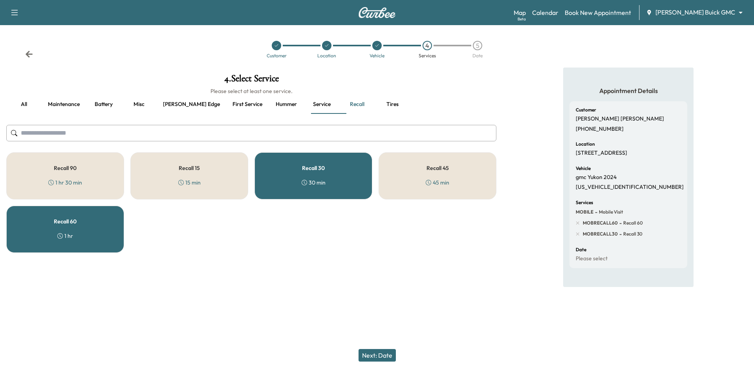
click at [77, 229] on div "Recall 60 1 hr" at bounding box center [65, 229] width 118 height 47
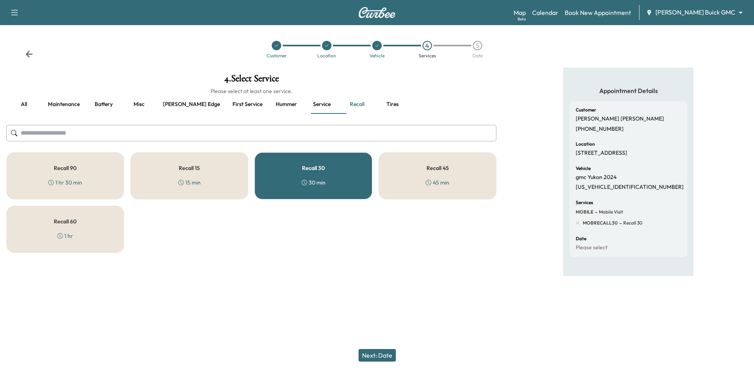
click at [279, 46] on div at bounding box center [276, 45] width 9 height 9
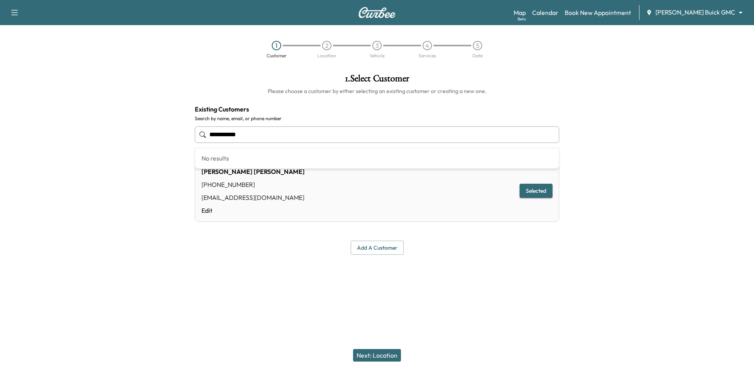
drag, startPoint x: 238, startPoint y: 130, endPoint x: 163, endPoint y: 128, distance: 75.0
click at [146, 122] on div "**********" at bounding box center [377, 165] width 754 height 194
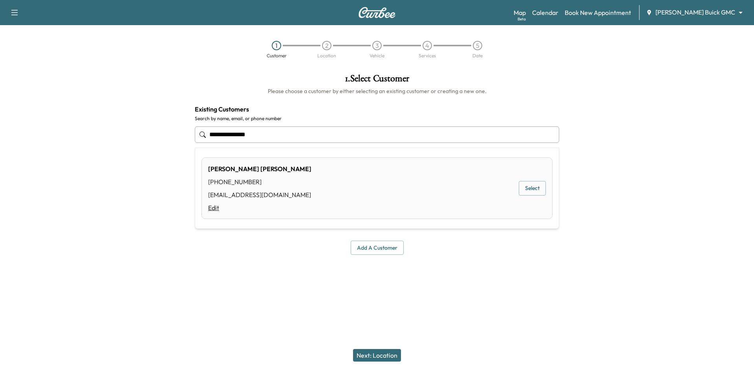
click at [214, 209] on link "Edit" at bounding box center [259, 207] width 103 height 9
type input "**********"
type input "******"
type input "*******"
type input "**********"
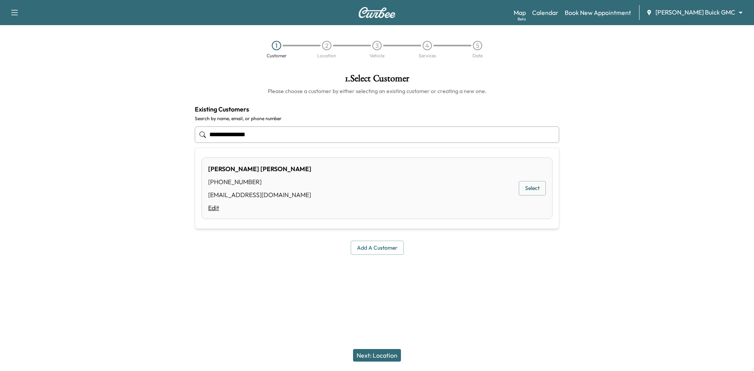
type input "**********"
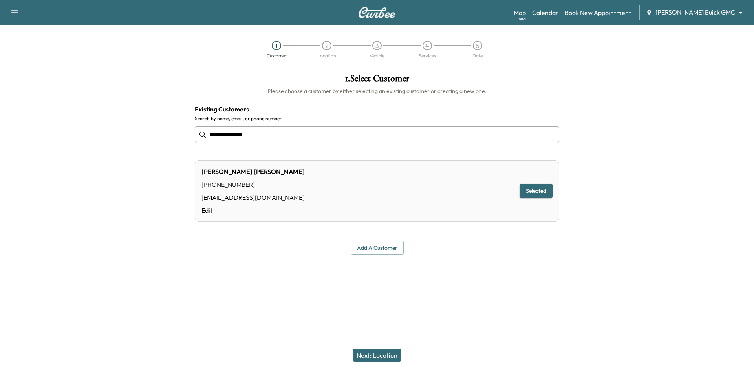
type input "**********"
click at [537, 192] on button "Selected" at bounding box center [536, 191] width 33 height 15
click at [209, 212] on link "Edit" at bounding box center [252, 210] width 103 height 9
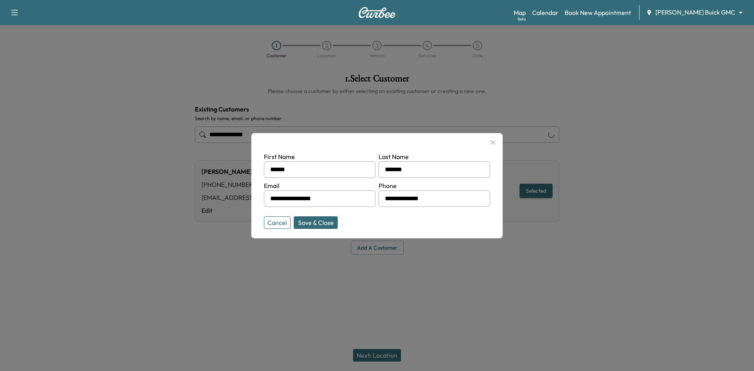
click at [441, 199] on input "**********" at bounding box center [435, 198] width 112 height 16
click at [329, 223] on button "Save & Close" at bounding box center [316, 222] width 44 height 13
type input "**********"
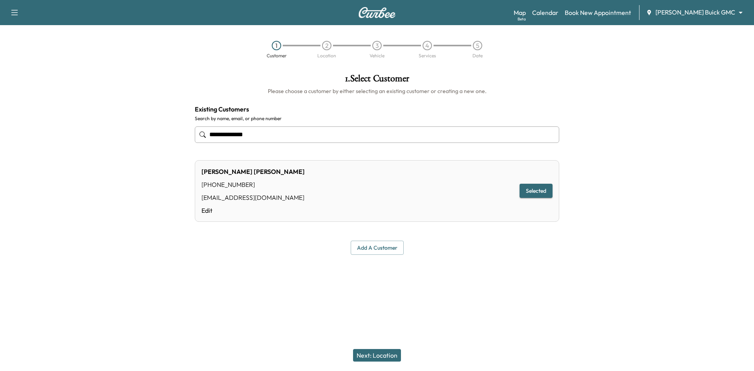
click at [382, 357] on button "Next: Location" at bounding box center [377, 355] width 48 height 13
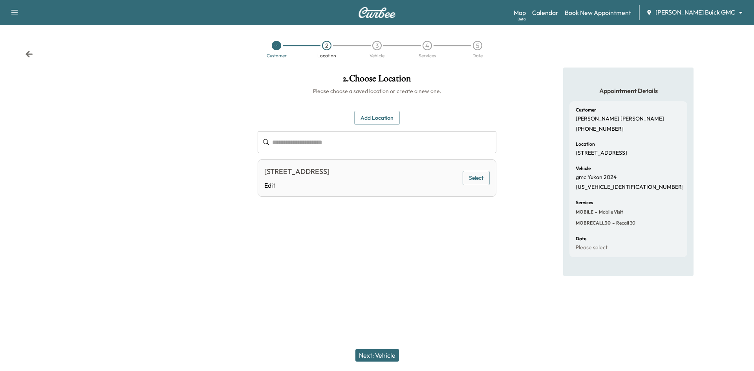
click at [480, 177] on button "Select" at bounding box center [476, 178] width 27 height 15
click at [390, 353] on button "Next: Vehicle" at bounding box center [377, 355] width 44 height 13
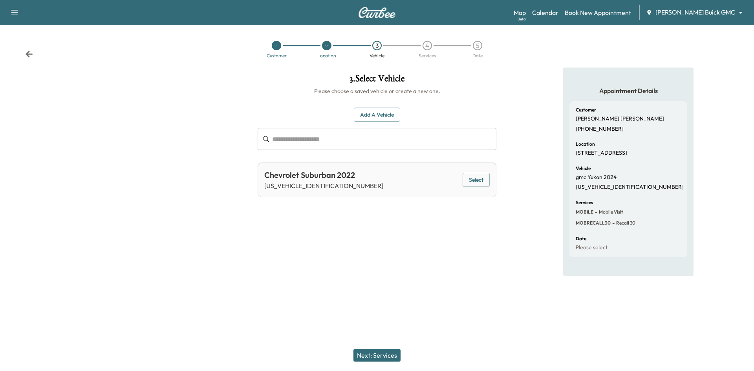
drag, startPoint x: 276, startPoint y: 46, endPoint x: 280, endPoint y: 67, distance: 21.1
click at [276, 46] on icon at bounding box center [276, 45] width 3 height 2
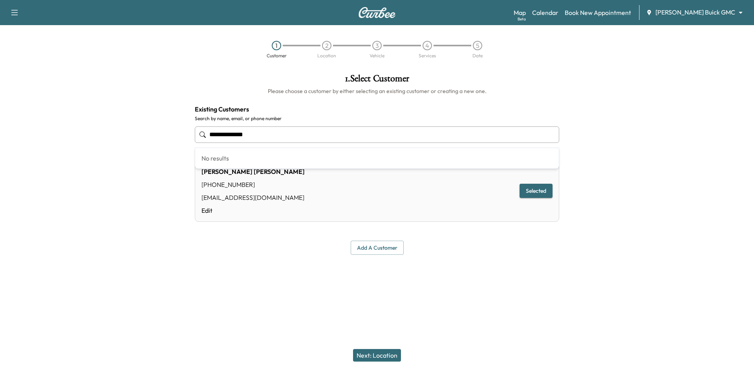
drag, startPoint x: 280, startPoint y: 132, endPoint x: 190, endPoint y: 136, distance: 89.2
click at [191, 135] on div "**********" at bounding box center [376, 165] width 377 height 194
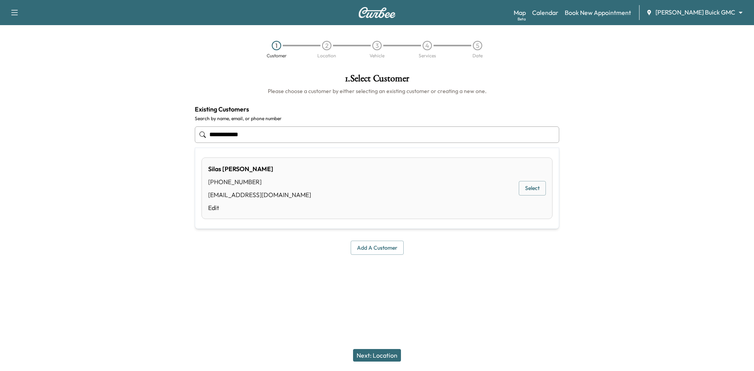
click at [528, 189] on button "Select" at bounding box center [532, 188] width 27 height 15
type input "**********"
click at [390, 356] on button "Next: Location" at bounding box center [377, 355] width 48 height 13
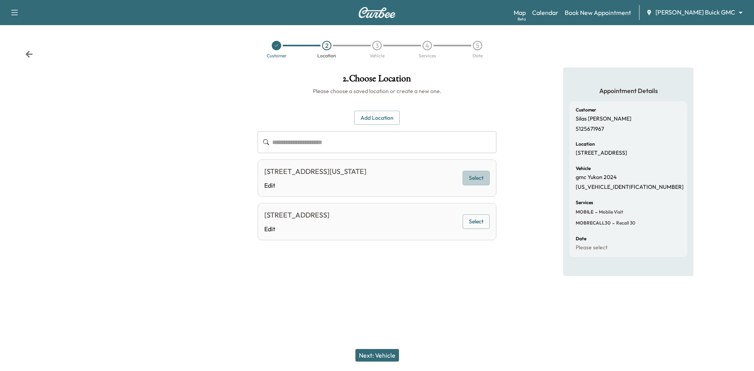
click at [474, 177] on button "Select" at bounding box center [476, 178] width 27 height 15
click at [390, 359] on button "Next: Vehicle" at bounding box center [377, 355] width 44 height 13
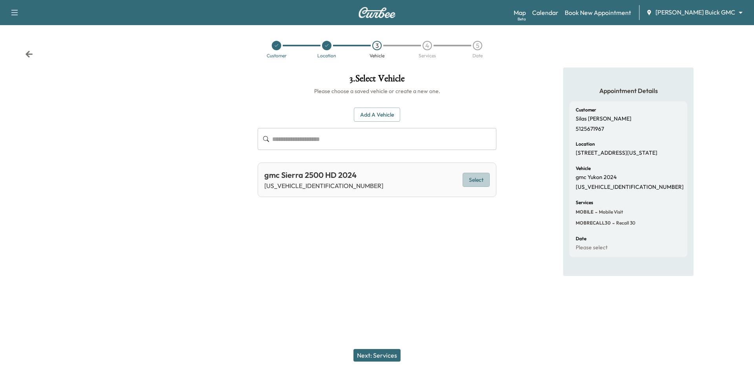
click at [472, 180] on button "Select" at bounding box center [476, 180] width 27 height 15
click at [379, 361] on button "Next: Services" at bounding box center [376, 355] width 47 height 13
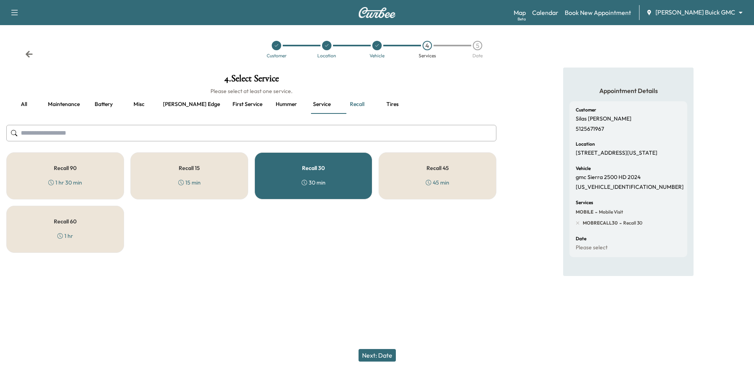
click at [323, 184] on div "30 min" at bounding box center [314, 183] width 24 height 8
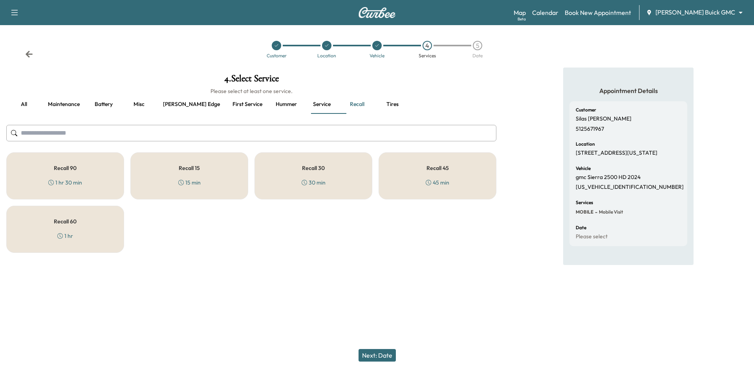
click at [445, 172] on div "Recall 45 45 min" at bounding box center [438, 175] width 118 height 47
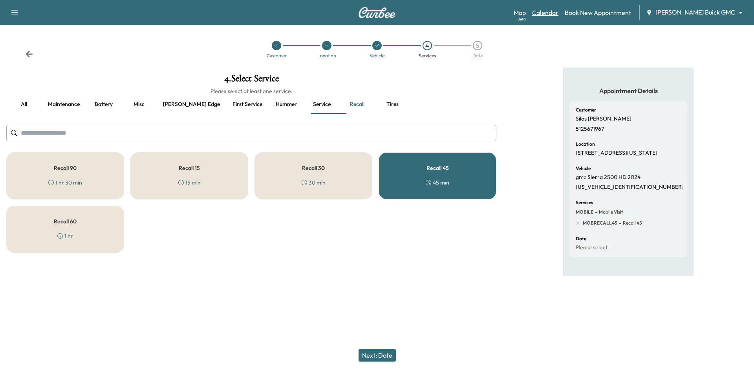
click at [558, 11] on link "Calendar" at bounding box center [545, 12] width 26 height 9
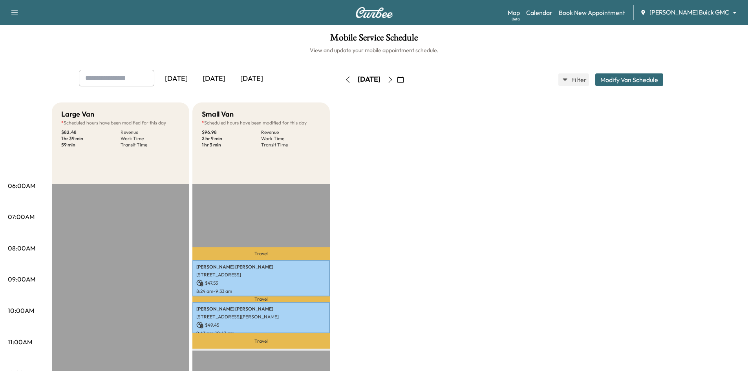
click at [404, 82] on icon "button" at bounding box center [400, 80] width 6 height 6
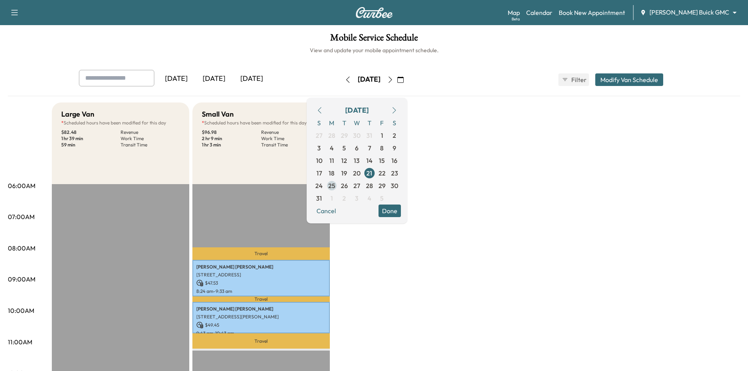
click at [338, 188] on span "25" at bounding box center [332, 185] width 13 height 13
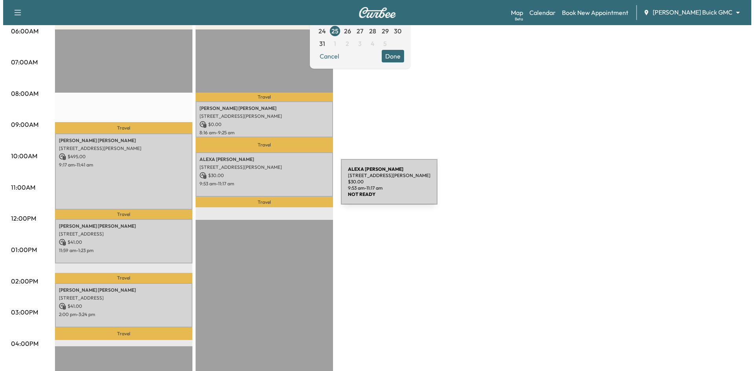
scroll to position [157, 0]
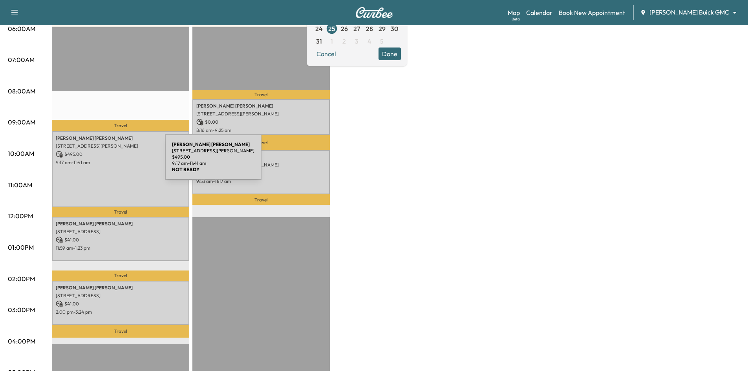
click at [106, 162] on p "9:17 am - 11:41 am" at bounding box center [121, 162] width 130 height 6
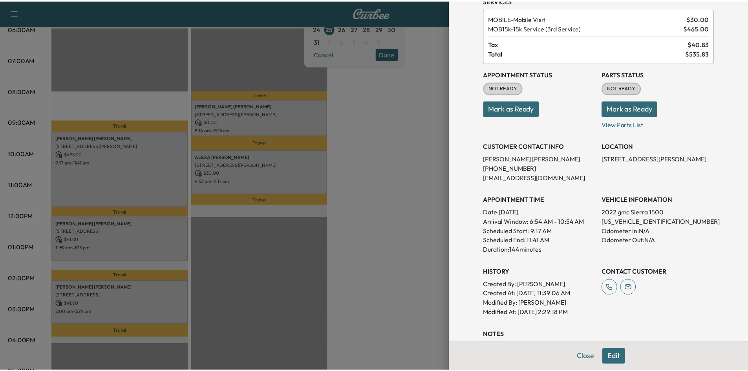
scroll to position [0, 0]
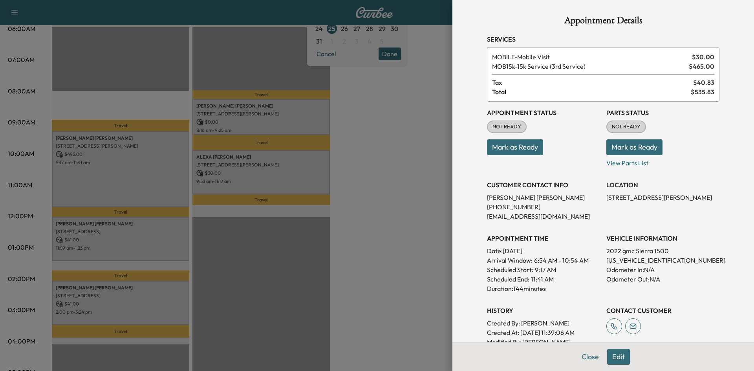
click at [381, 257] on div at bounding box center [377, 185] width 754 height 371
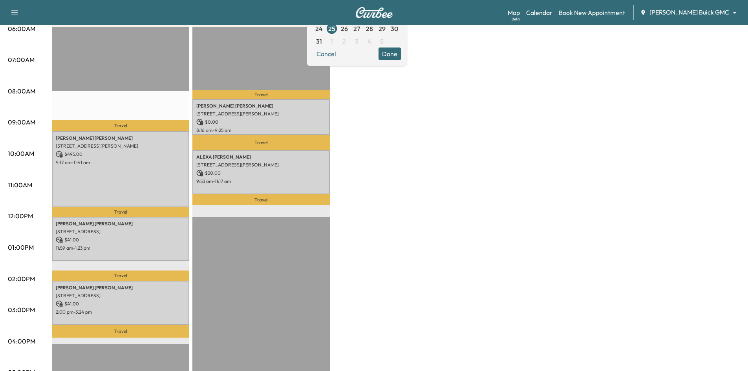
click at [401, 58] on button "Done" at bounding box center [390, 54] width 22 height 13
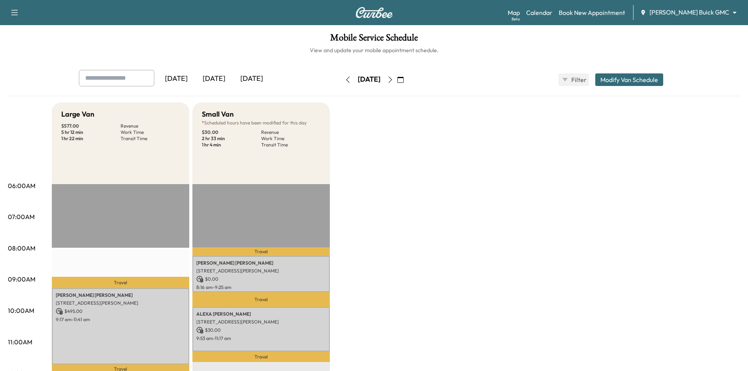
click at [223, 81] on div "[DATE]" at bounding box center [214, 79] width 38 height 18
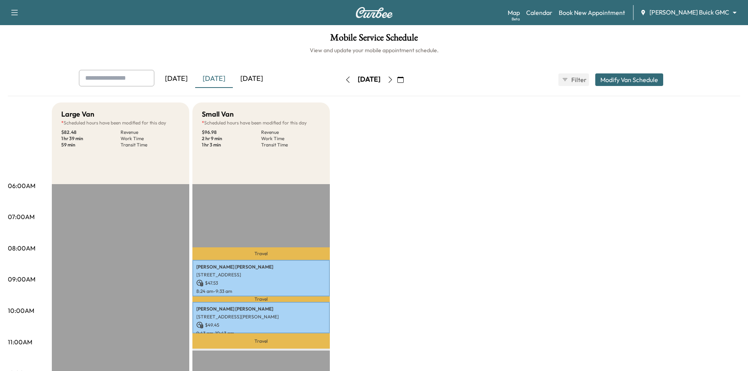
click at [253, 80] on div "[DATE]" at bounding box center [252, 79] width 38 height 18
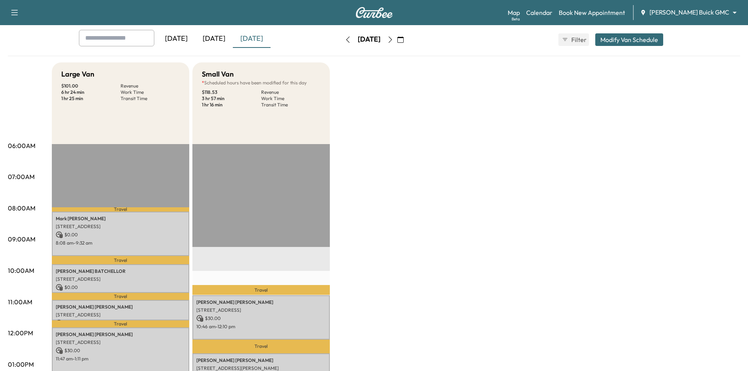
scroll to position [79, 0]
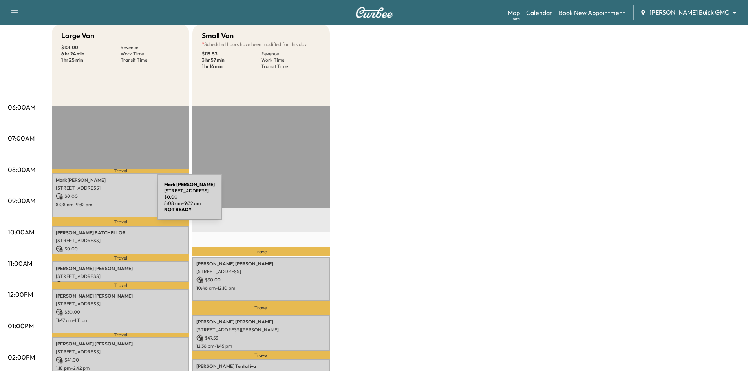
click at [98, 200] on div "[PERSON_NAME] [STREET_ADDRESS] $ 0.00 8:08 am - 9:32 am" at bounding box center [120, 195] width 137 height 44
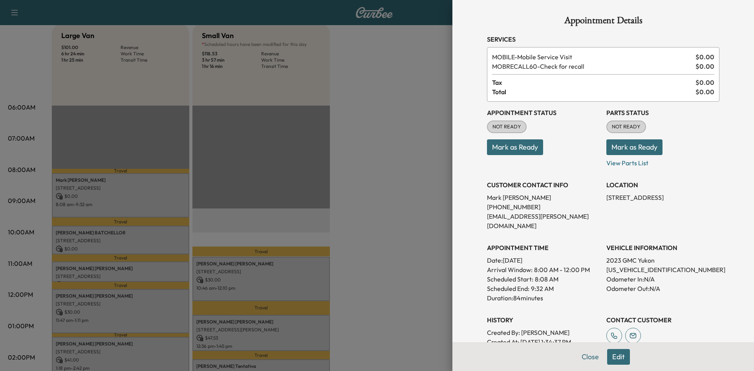
click at [511, 148] on button "Mark as Ready" at bounding box center [515, 147] width 56 height 16
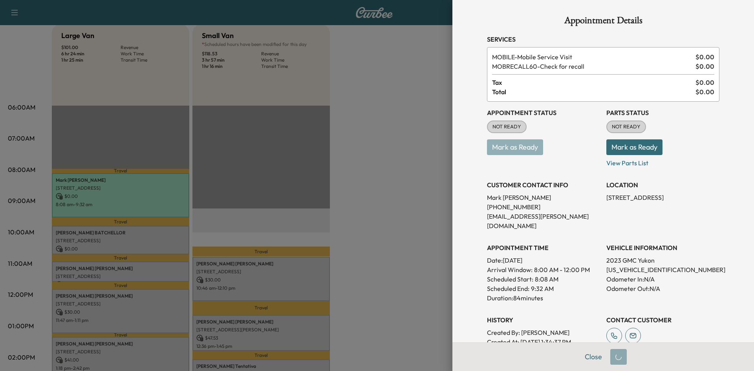
click at [155, 234] on div at bounding box center [377, 185] width 754 height 371
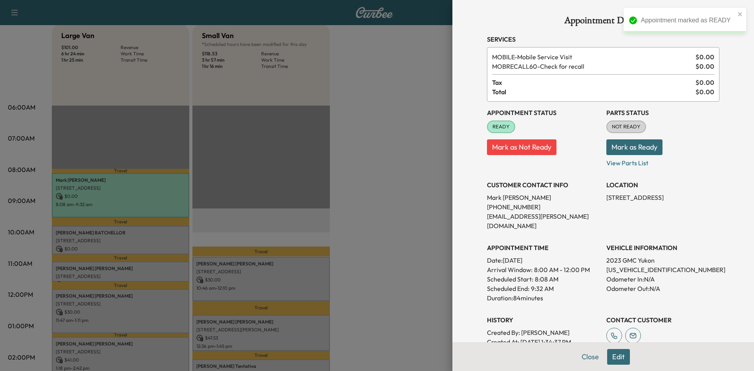
click at [313, 234] on div at bounding box center [377, 185] width 754 height 371
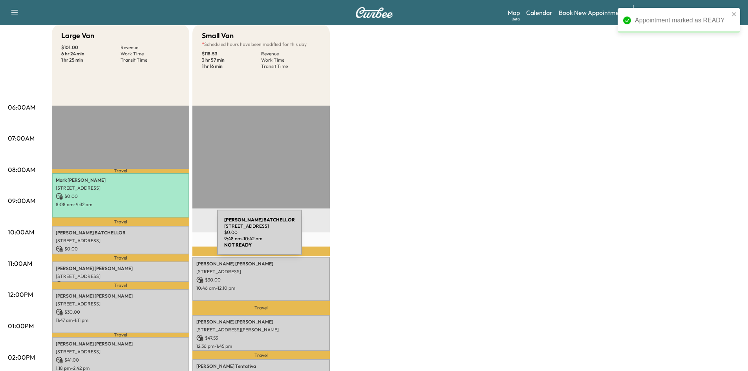
click at [158, 238] on p "[STREET_ADDRESS]" at bounding box center [121, 241] width 130 height 6
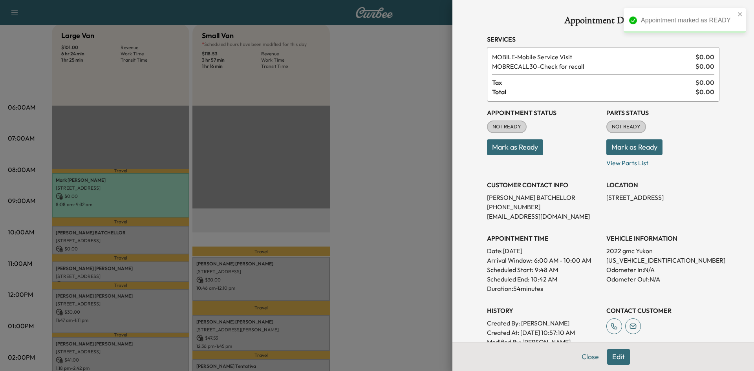
click at [503, 152] on button "Mark as Ready" at bounding box center [515, 147] width 56 height 16
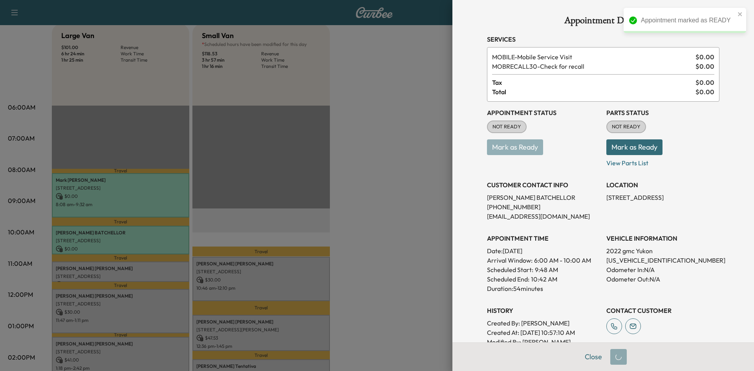
click at [214, 221] on div at bounding box center [377, 185] width 754 height 371
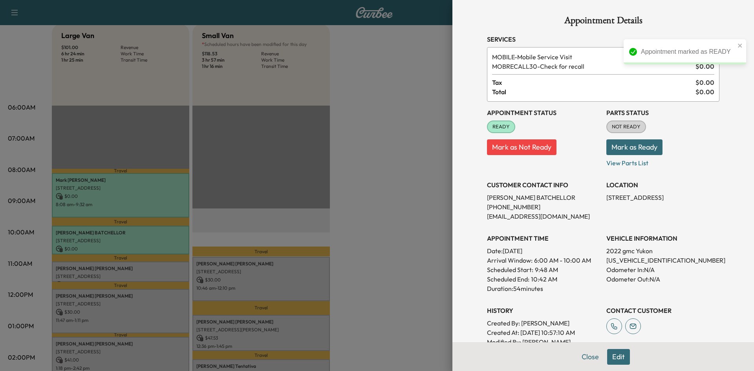
click at [220, 187] on div at bounding box center [377, 185] width 754 height 371
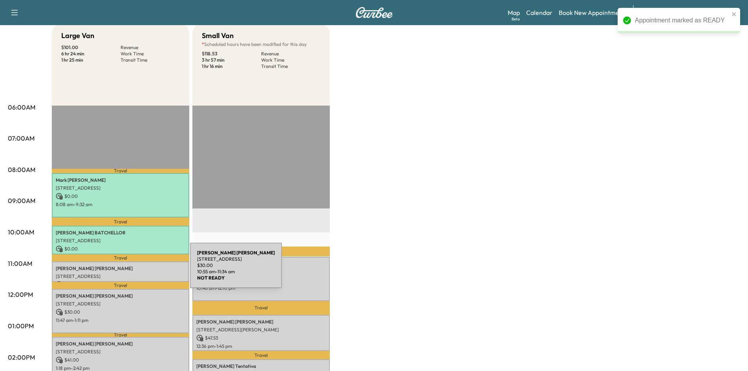
click at [131, 269] on div "[PERSON_NAME] [STREET_ADDRESS] $ 30.00 10:55 am - 11:34 am" at bounding box center [120, 272] width 137 height 20
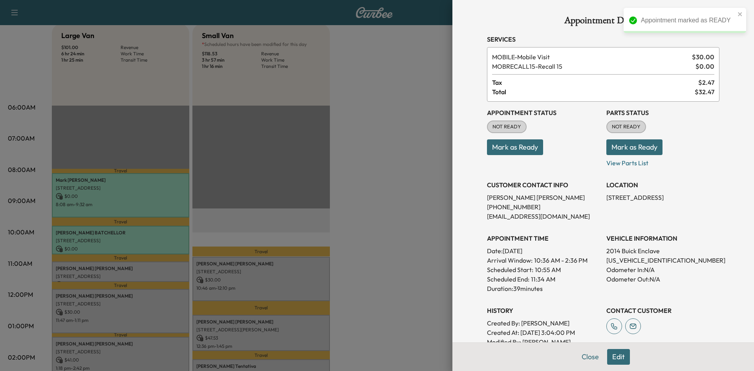
click at [520, 154] on button "Mark as Ready" at bounding box center [515, 147] width 56 height 16
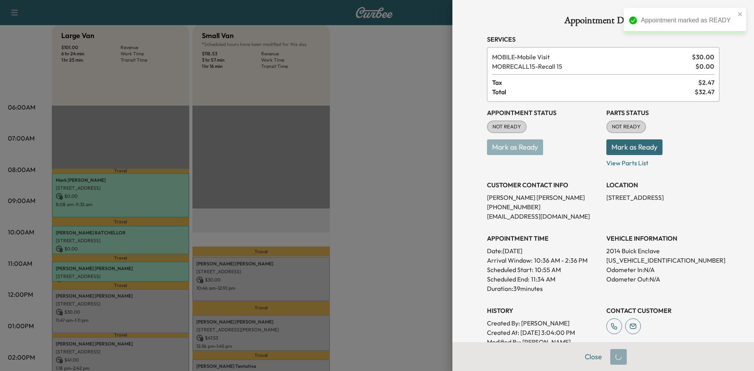
click at [346, 214] on div at bounding box center [377, 185] width 754 height 371
click at [346, 212] on div at bounding box center [377, 185] width 754 height 371
click at [330, 229] on div at bounding box center [377, 185] width 754 height 371
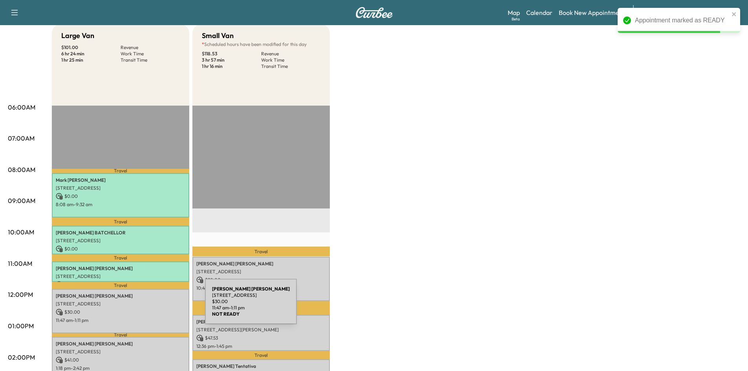
click at [146, 309] on p "$ 30.00" at bounding box center [121, 312] width 130 height 7
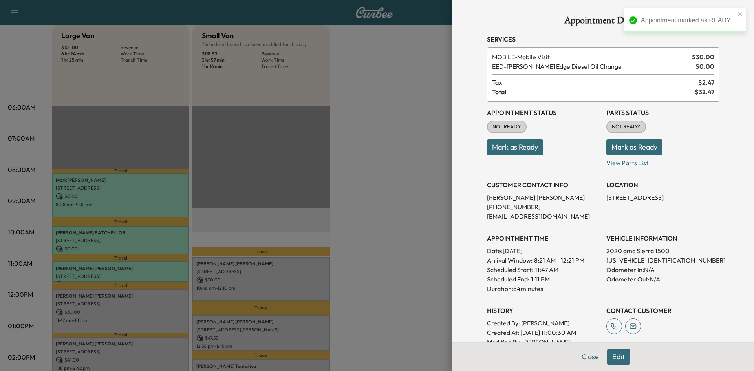
click at [516, 150] on button "Mark as Ready" at bounding box center [515, 147] width 56 height 16
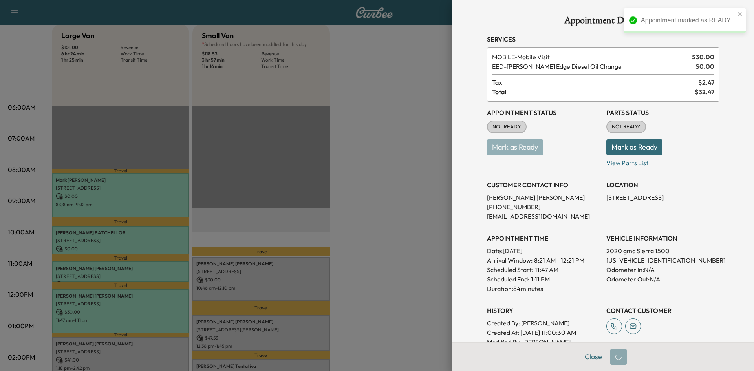
click at [386, 196] on div at bounding box center [377, 185] width 754 height 371
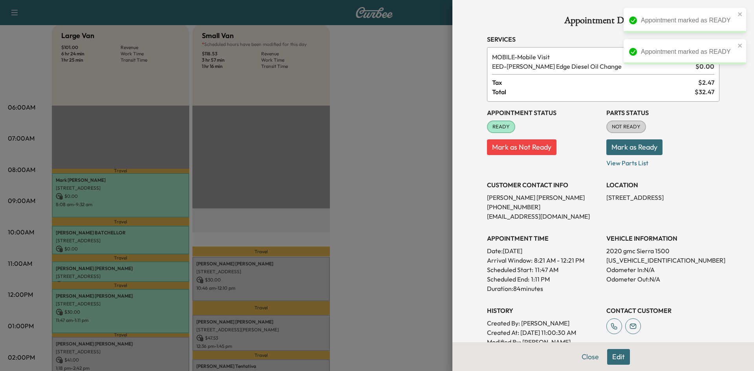
click at [386, 196] on div at bounding box center [377, 185] width 754 height 371
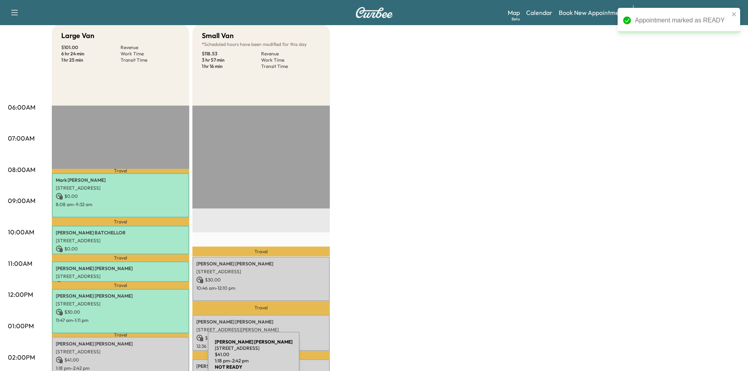
click at [150, 359] on p "$ 41.00" at bounding box center [121, 360] width 130 height 7
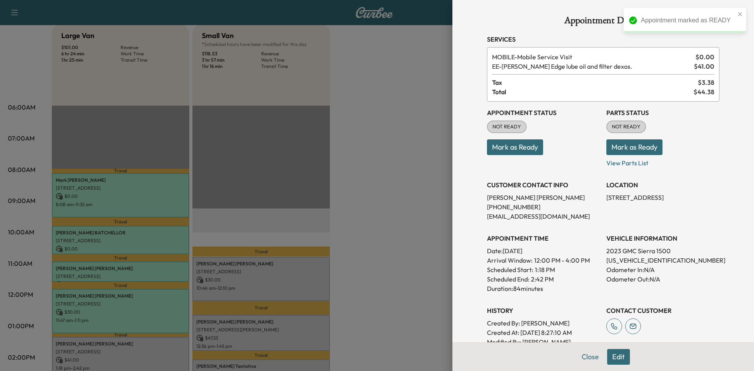
click at [509, 154] on button "Mark as Ready" at bounding box center [515, 147] width 56 height 16
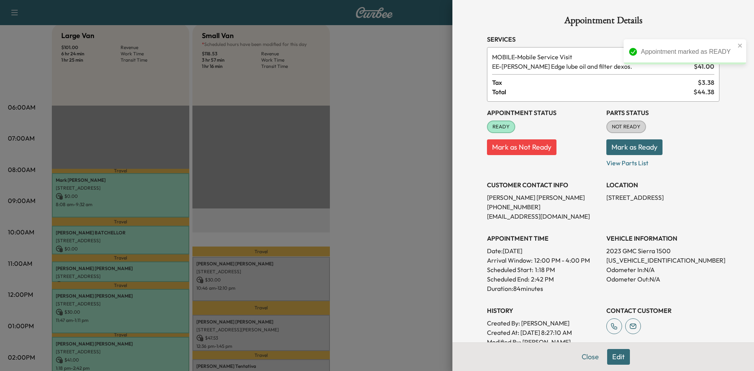
click at [397, 188] on div at bounding box center [377, 185] width 754 height 371
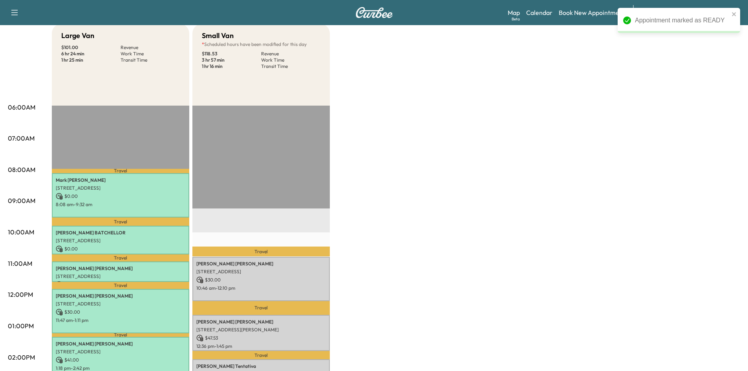
click at [397, 188] on div "Large Van $ 101.00 Revenue 6 hr 24 min Work Time 1 hr 25 min Transit Time Trave…" at bounding box center [396, 318] width 688 height 589
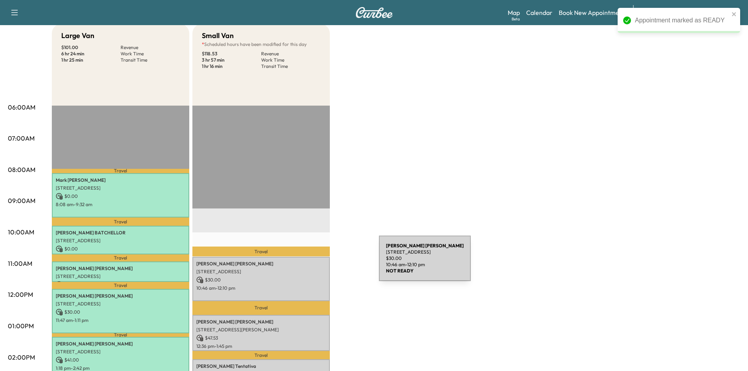
click at [320, 263] on p "[PERSON_NAME]" at bounding box center [261, 264] width 130 height 6
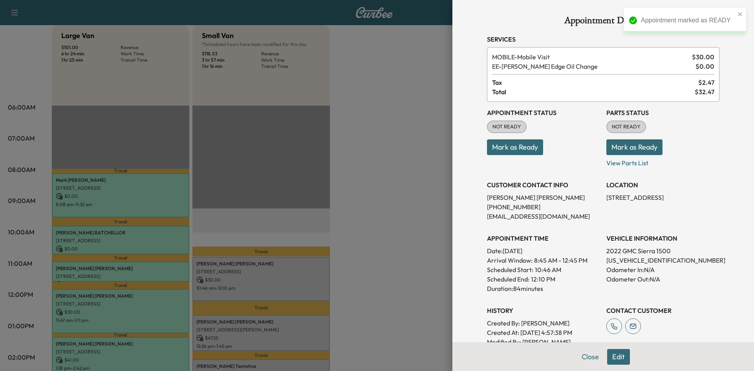
click at [516, 145] on button "Mark as Ready" at bounding box center [515, 147] width 56 height 16
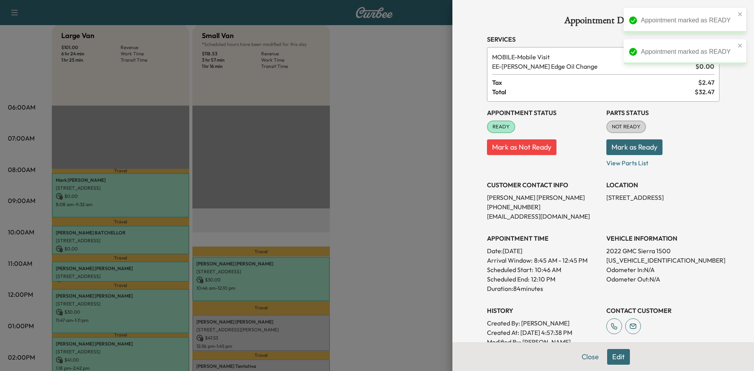
click at [357, 168] on div at bounding box center [377, 185] width 754 height 371
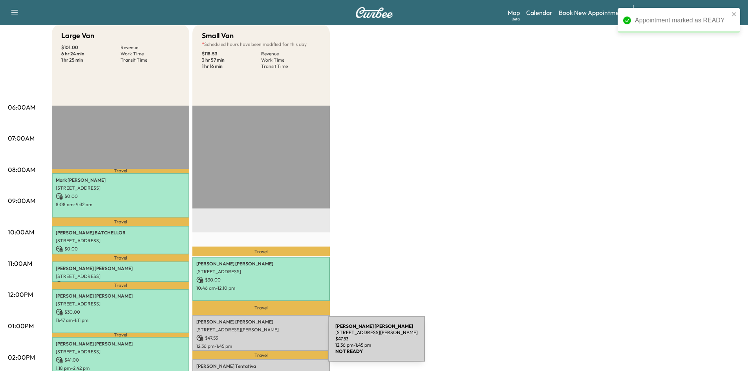
click at [269, 343] on p "12:36 pm - 1:45 pm" at bounding box center [261, 346] width 130 height 6
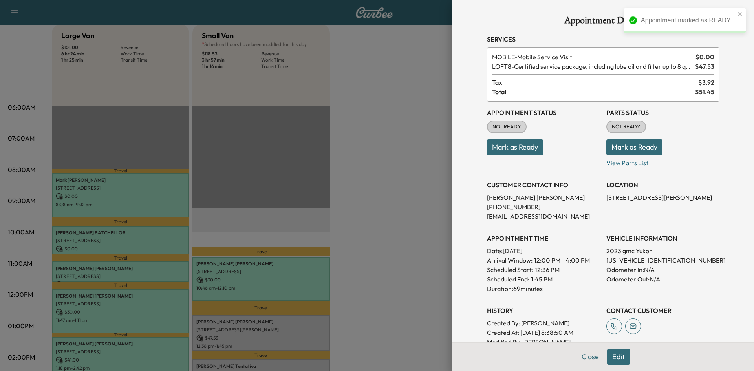
click at [520, 150] on button "Mark as Ready" at bounding box center [515, 147] width 56 height 16
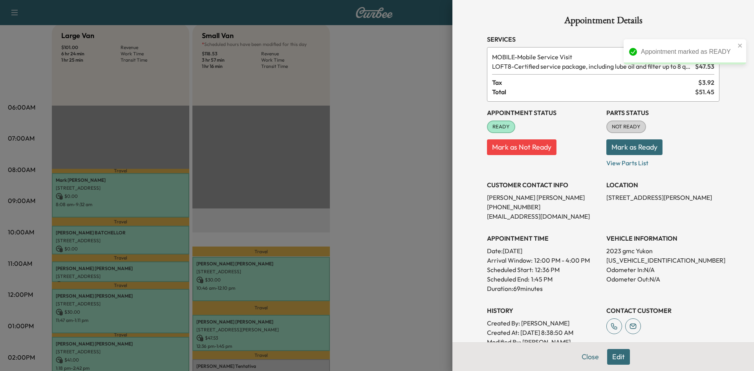
click at [331, 209] on div at bounding box center [377, 185] width 754 height 371
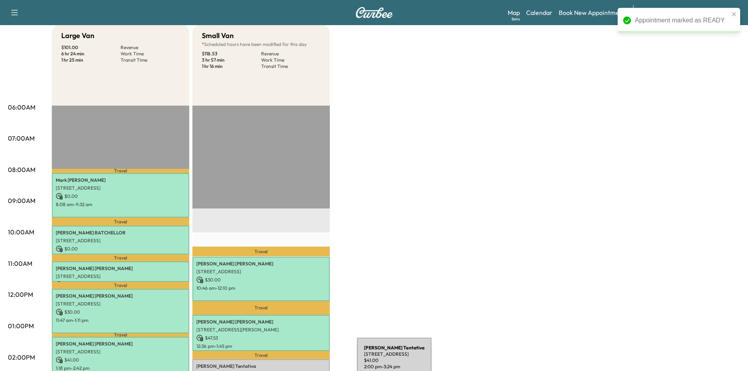
click at [298, 365] on p "[PERSON_NAME]" at bounding box center [261, 366] width 130 height 6
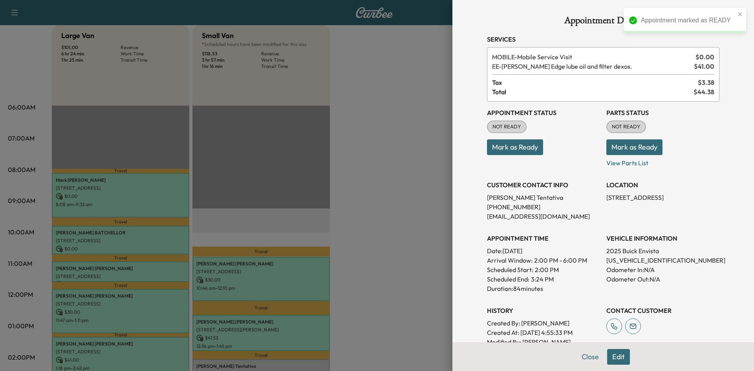
drag, startPoint x: 515, startPoint y: 148, endPoint x: 499, endPoint y: 152, distance: 17.2
click at [514, 148] on button "Mark as Ready" at bounding box center [515, 147] width 56 height 16
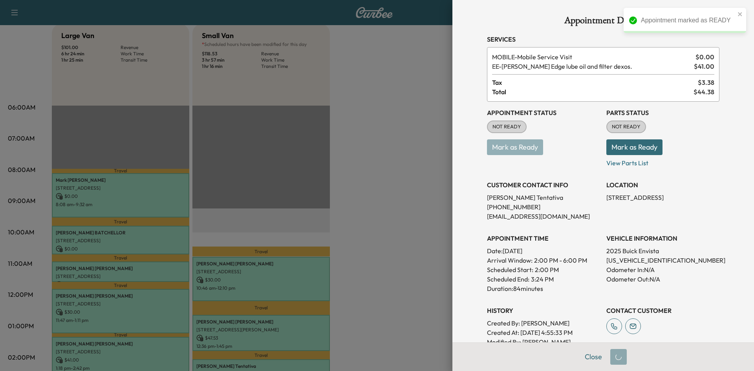
click at [380, 197] on div at bounding box center [377, 185] width 754 height 371
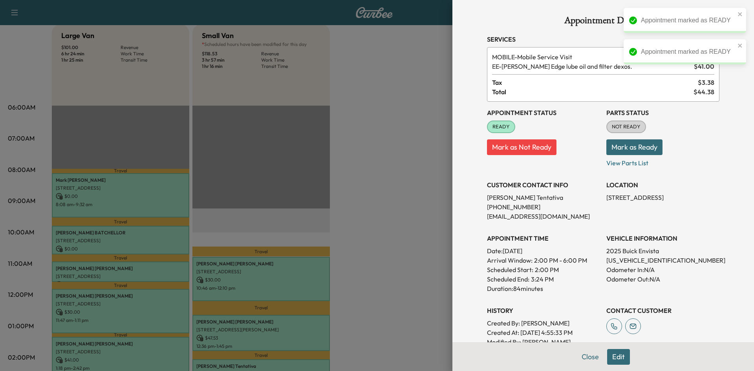
click at [380, 197] on div at bounding box center [377, 185] width 754 height 371
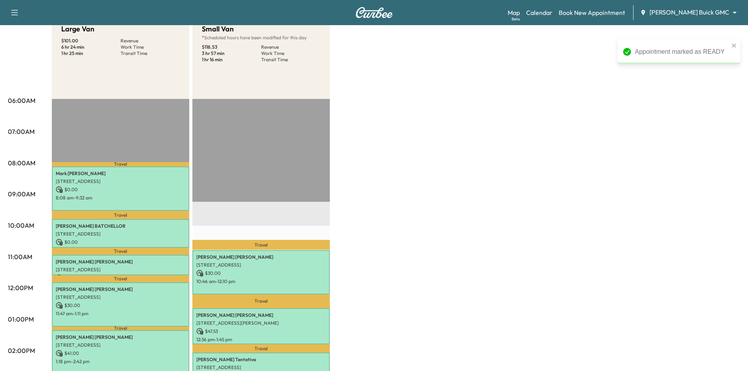
scroll to position [275, 0]
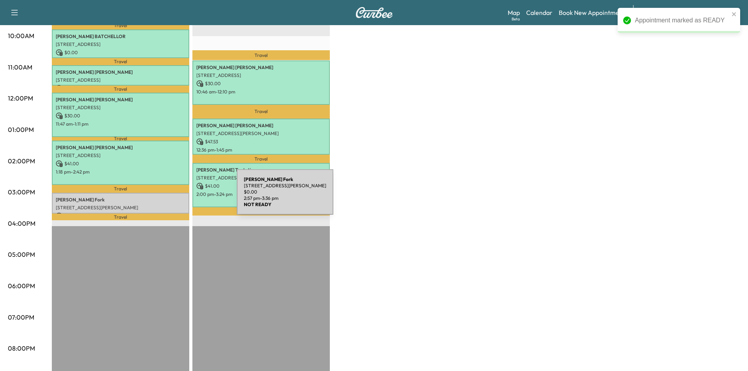
click at [177, 197] on p "[PERSON_NAME] Fork" at bounding box center [121, 200] width 130 height 6
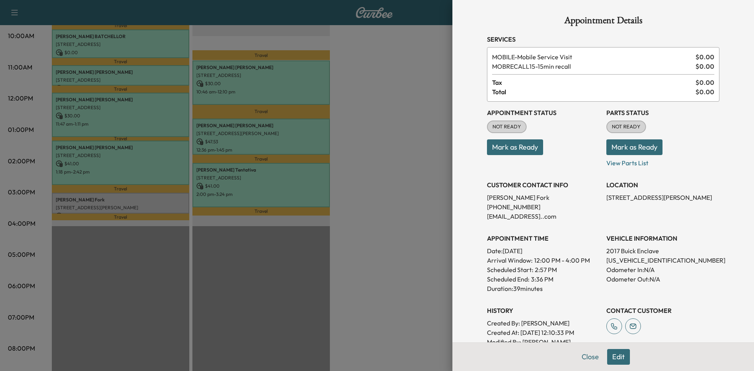
click at [489, 150] on button "Mark as Ready" at bounding box center [515, 147] width 56 height 16
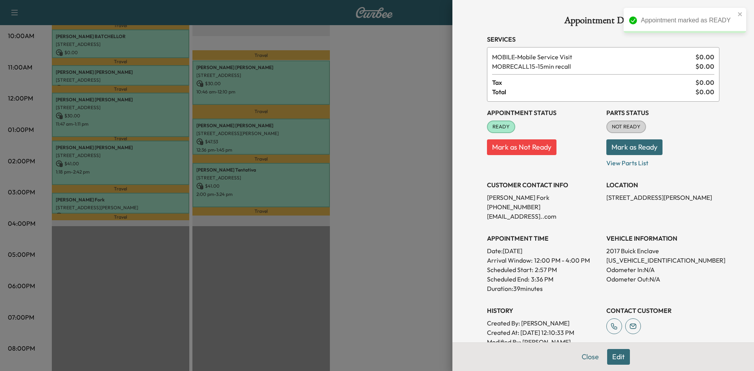
click at [392, 184] on div at bounding box center [377, 185] width 754 height 371
